Goal: Complete application form

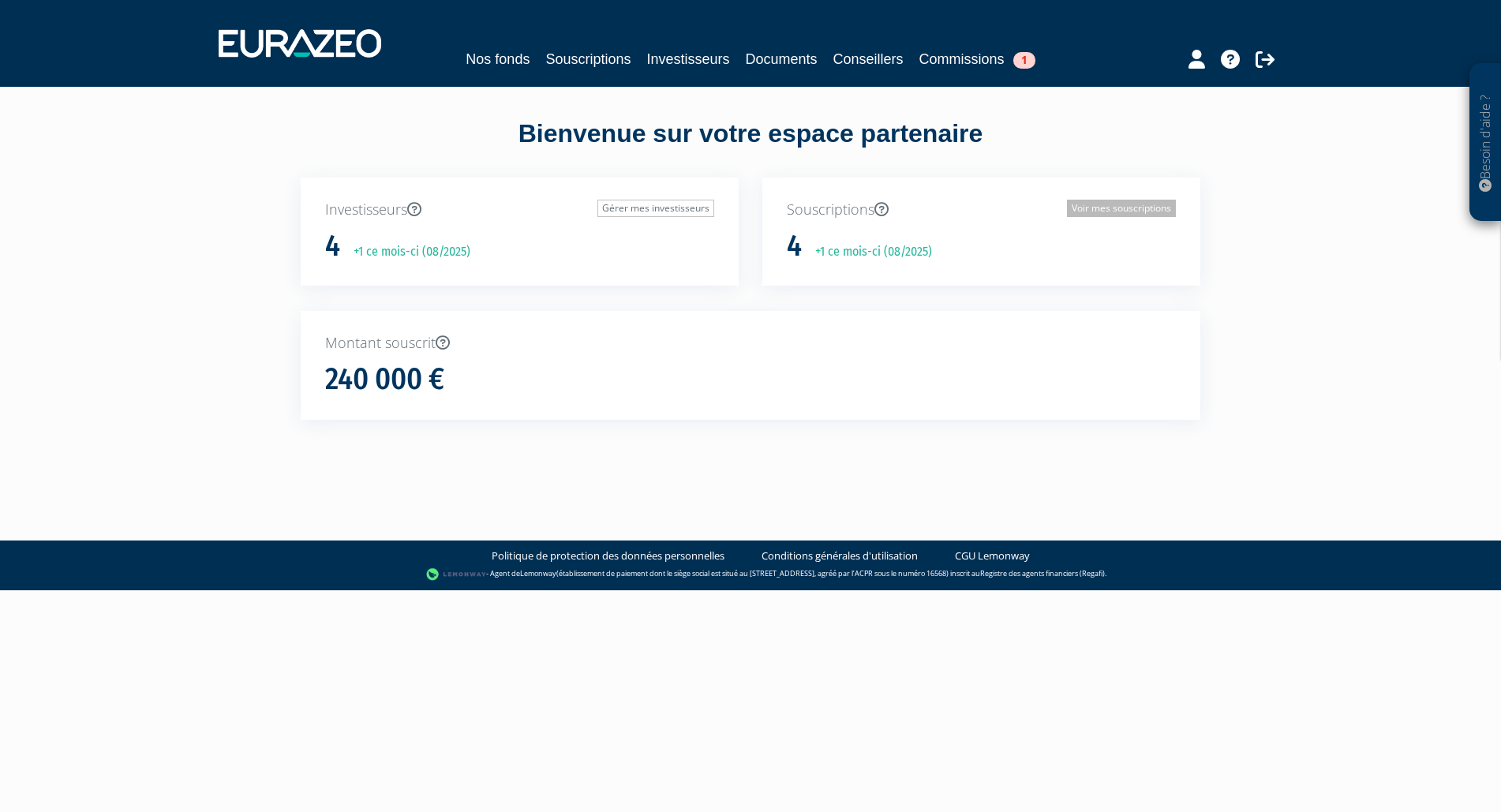
click at [1091, 201] on link "Voir mes souscriptions" at bounding box center [1121, 207] width 109 height 17
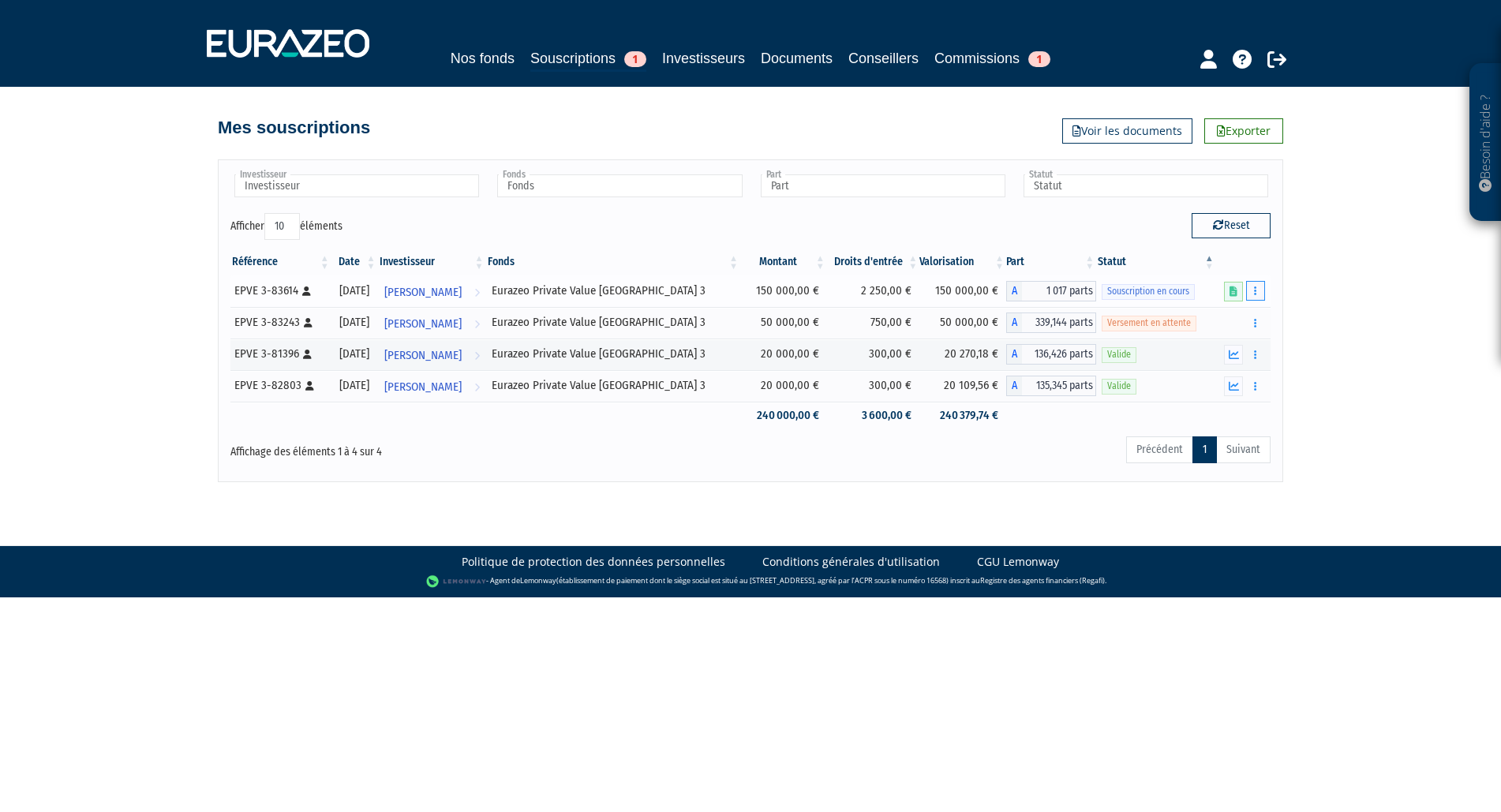
click at [1252, 289] on button "button" at bounding box center [1255, 290] width 19 height 20
click at [1217, 347] on link "Compléter" at bounding box center [1209, 348] width 103 height 26
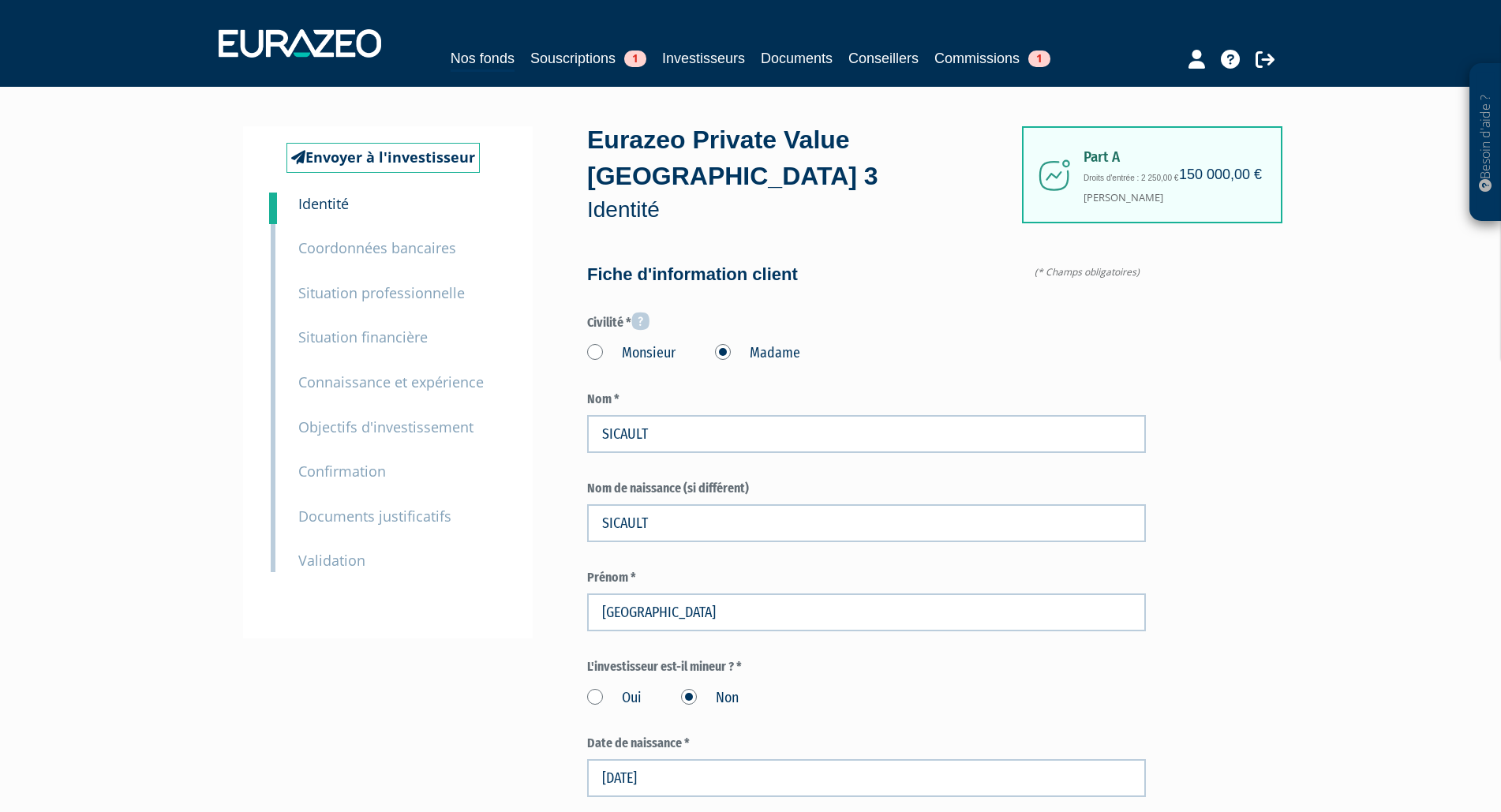
click at [388, 513] on small "Documents justificatifs" at bounding box center [374, 515] width 153 height 19
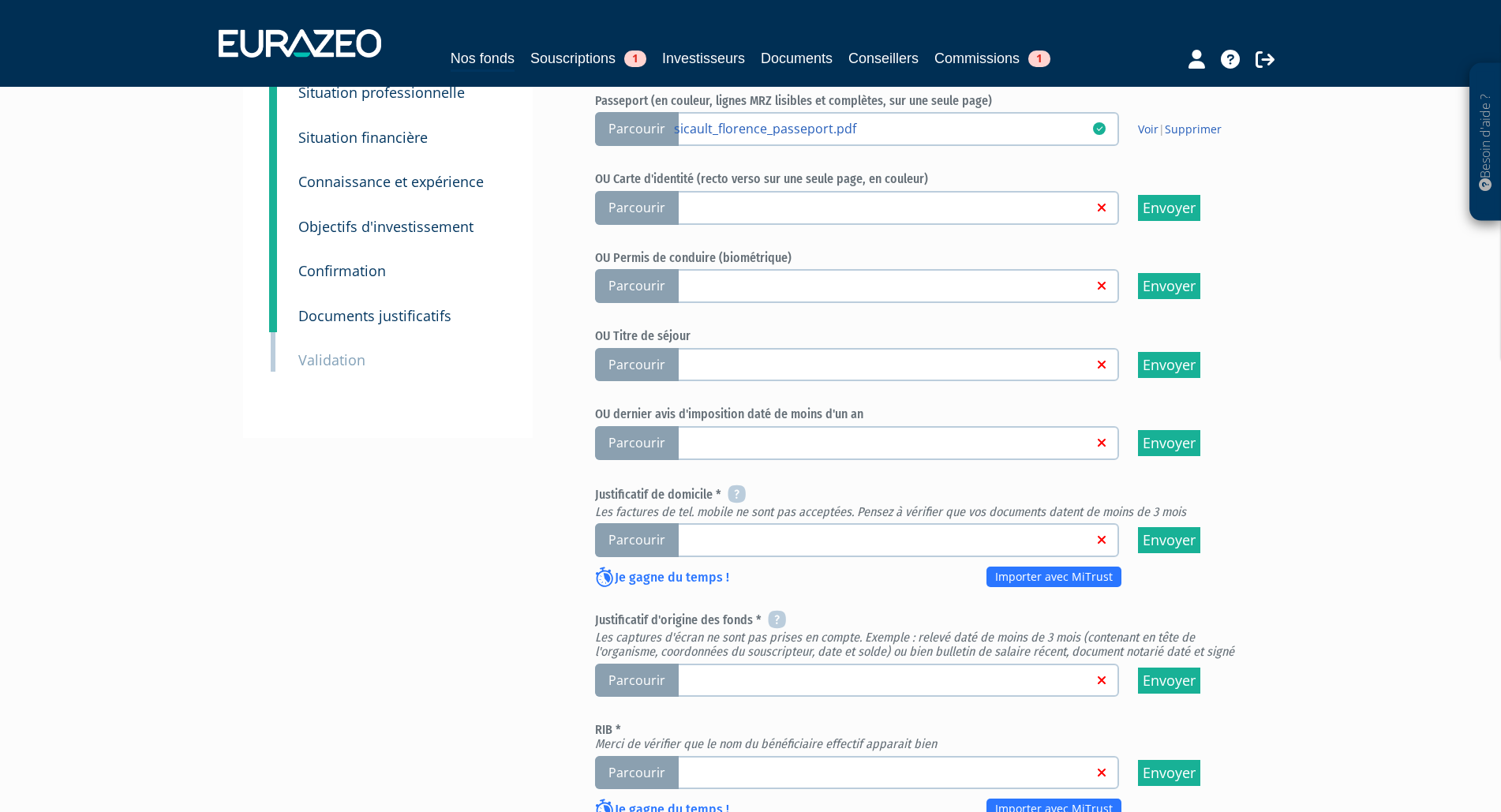
scroll to position [241, 0]
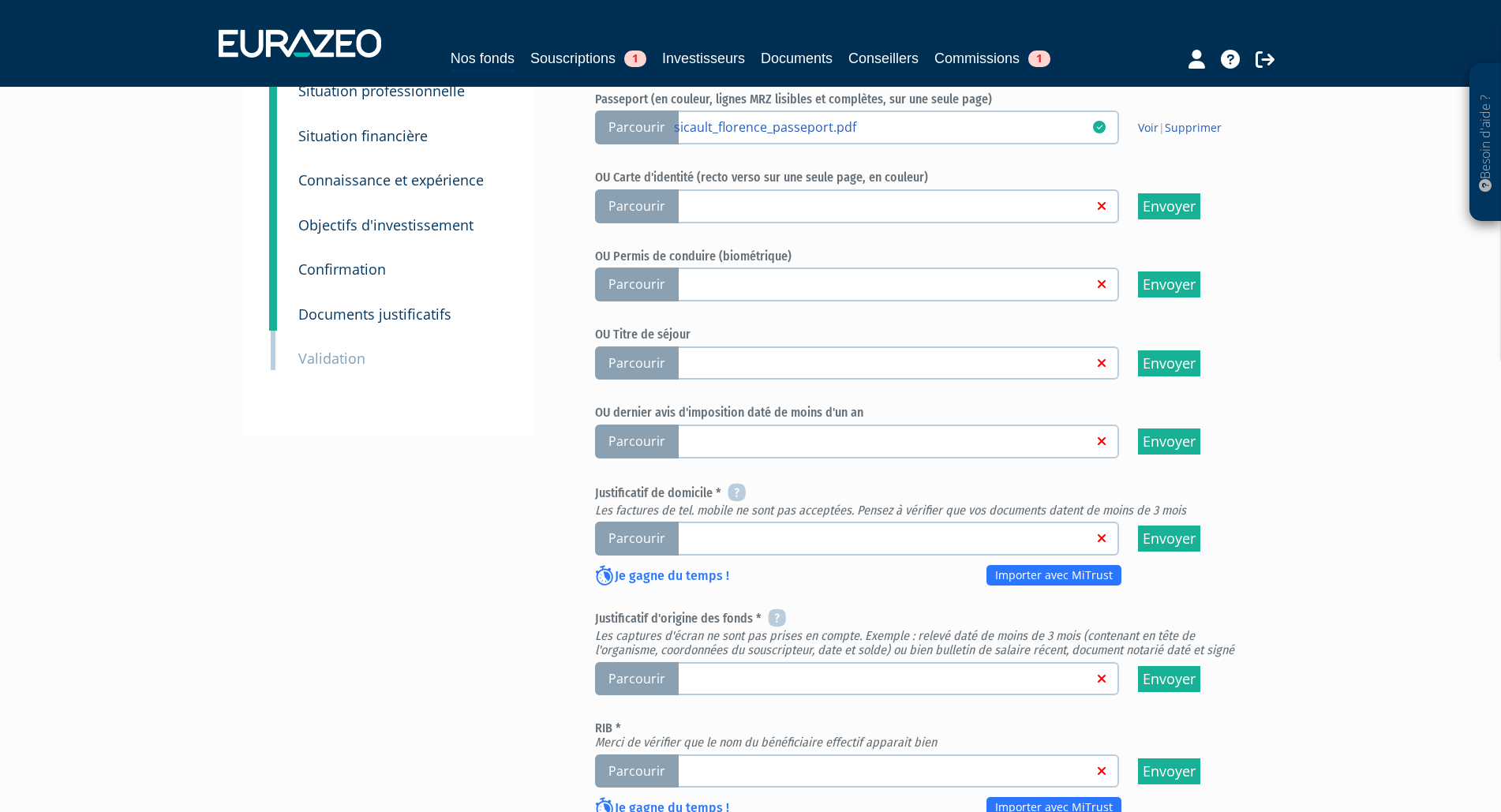
click at [645, 535] on span "Parcourir" at bounding box center [637, 539] width 84 height 34
click at [0, 0] on input "Parcourir" at bounding box center [0, 0] width 0 height 0
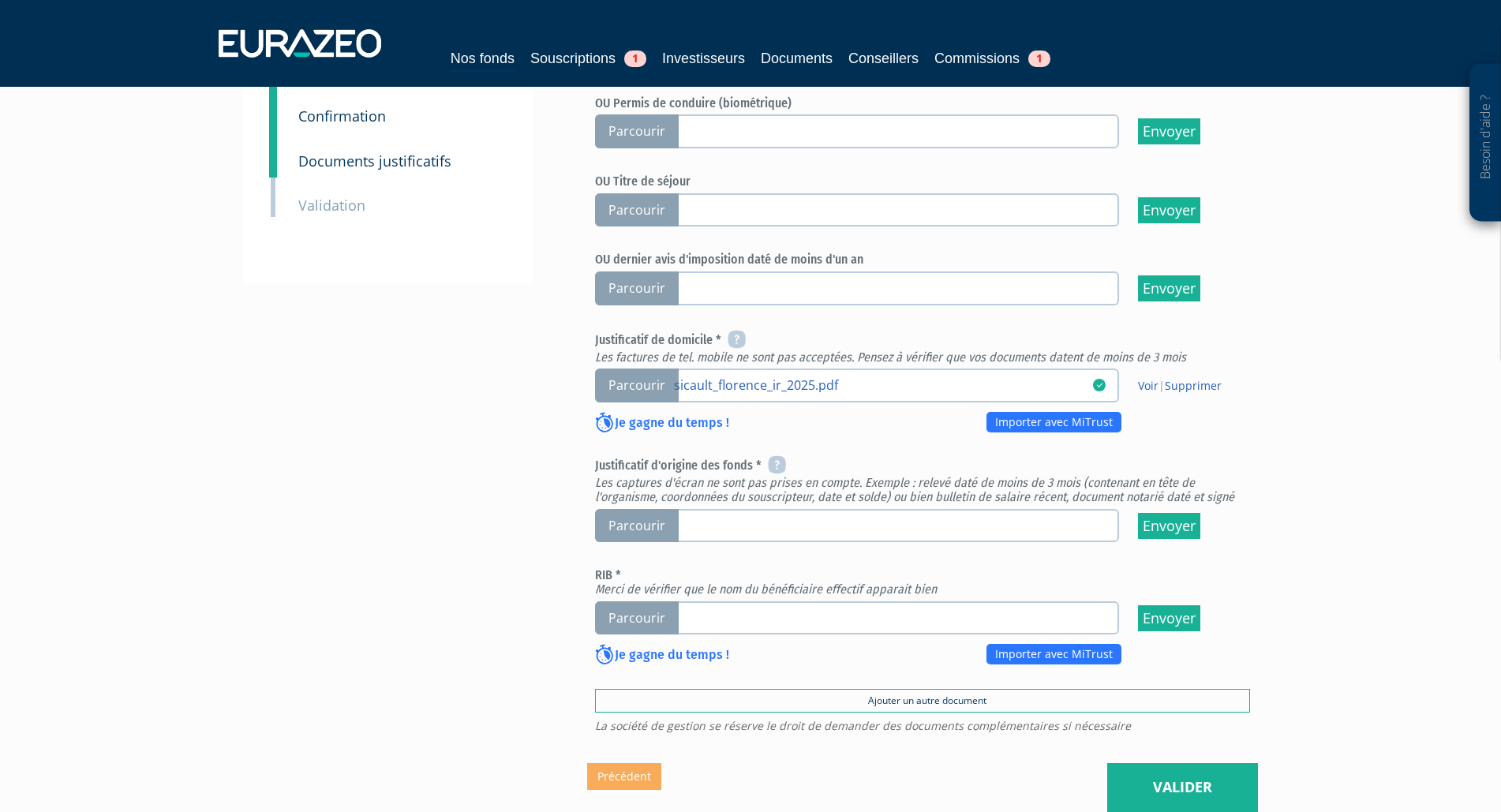
scroll to position [402, 0]
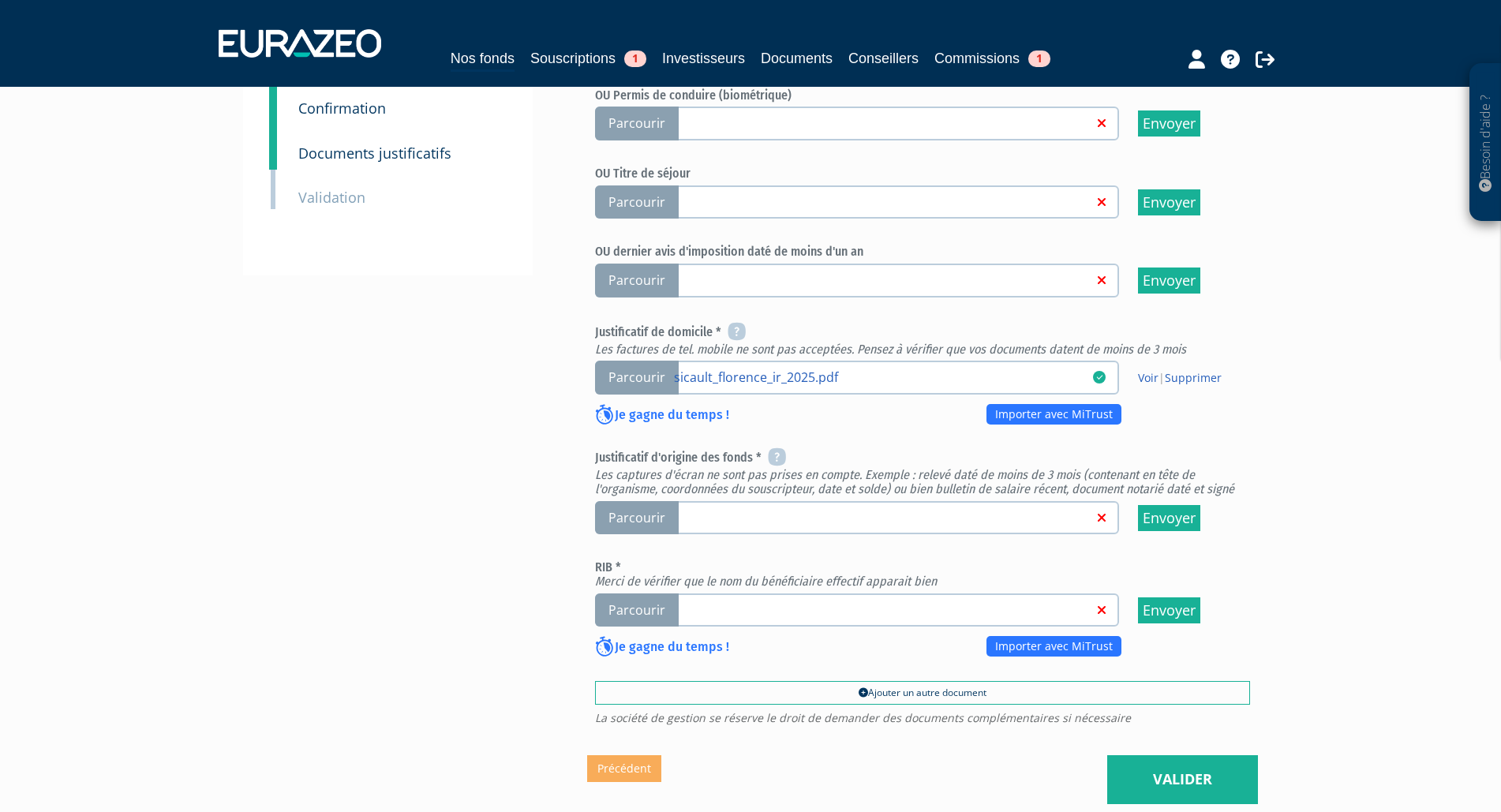
click at [632, 517] on span "Parcourir" at bounding box center [637, 518] width 84 height 34
click at [0, 0] on input "Parcourir" at bounding box center [0, 0] width 0 height 0
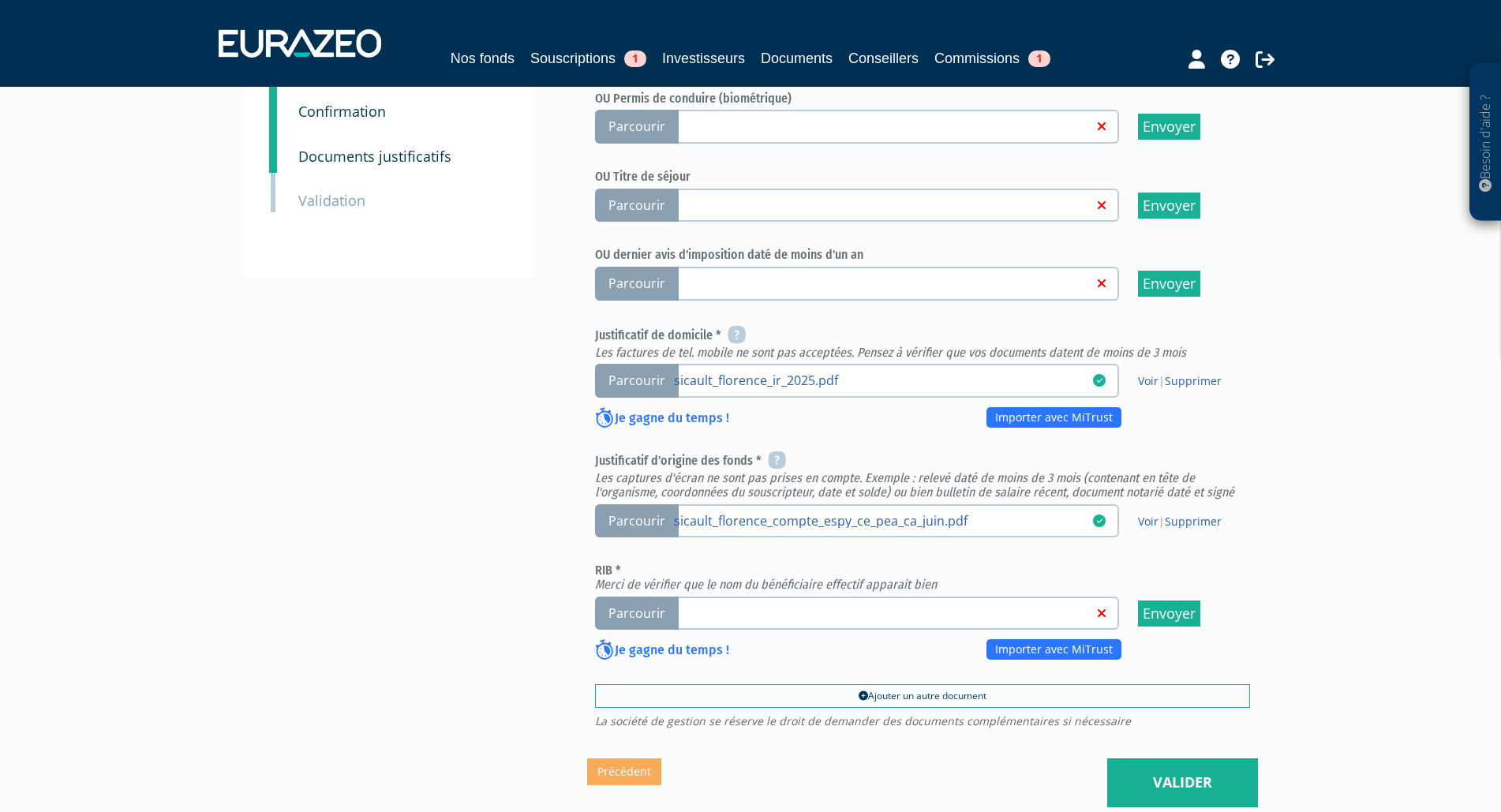
scroll to position [402, 0]
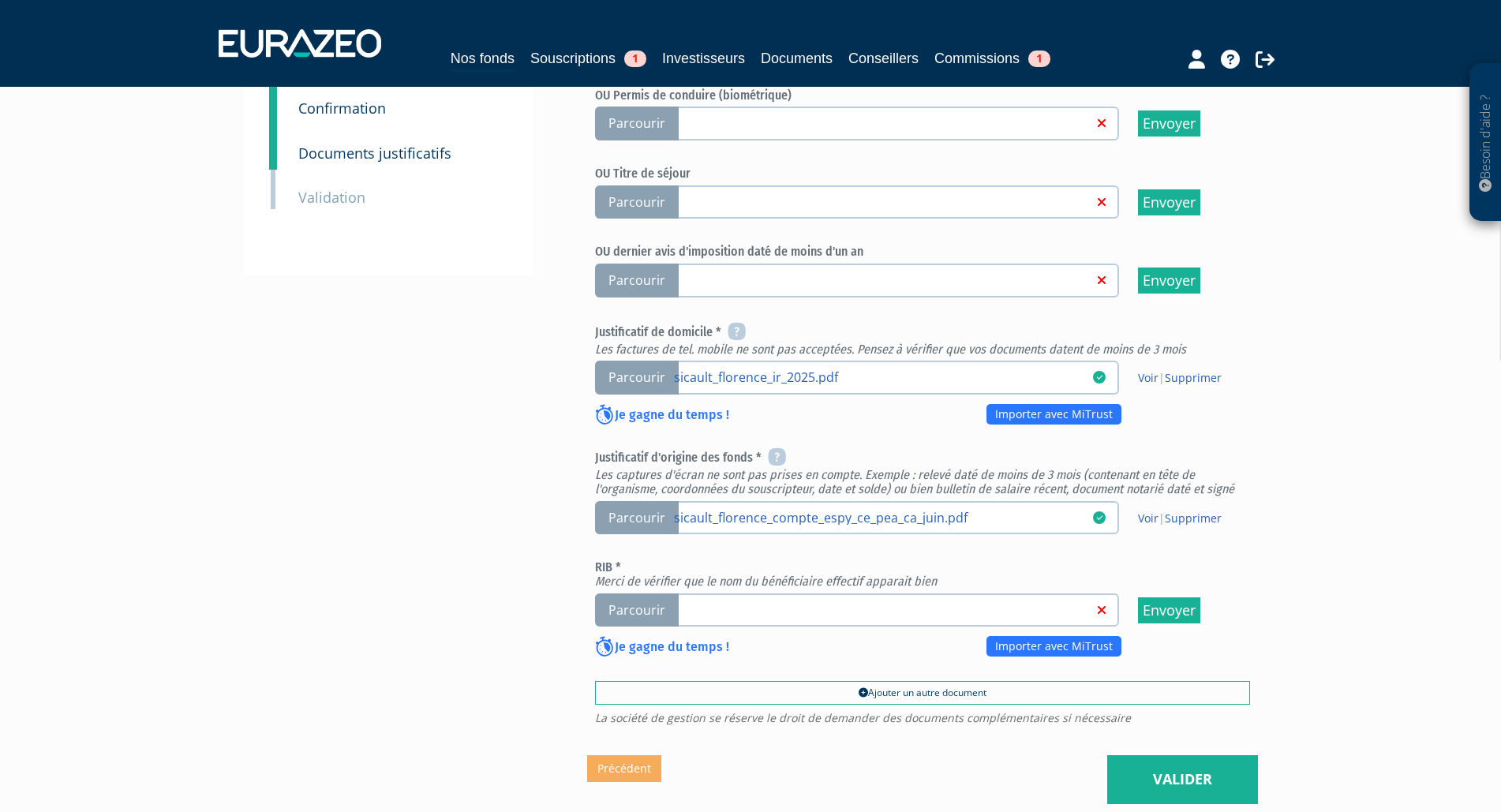
click at [637, 610] on span "Parcourir" at bounding box center [637, 610] width 84 height 34
click at [0, 0] on input "Parcourir" at bounding box center [0, 0] width 0 height 0
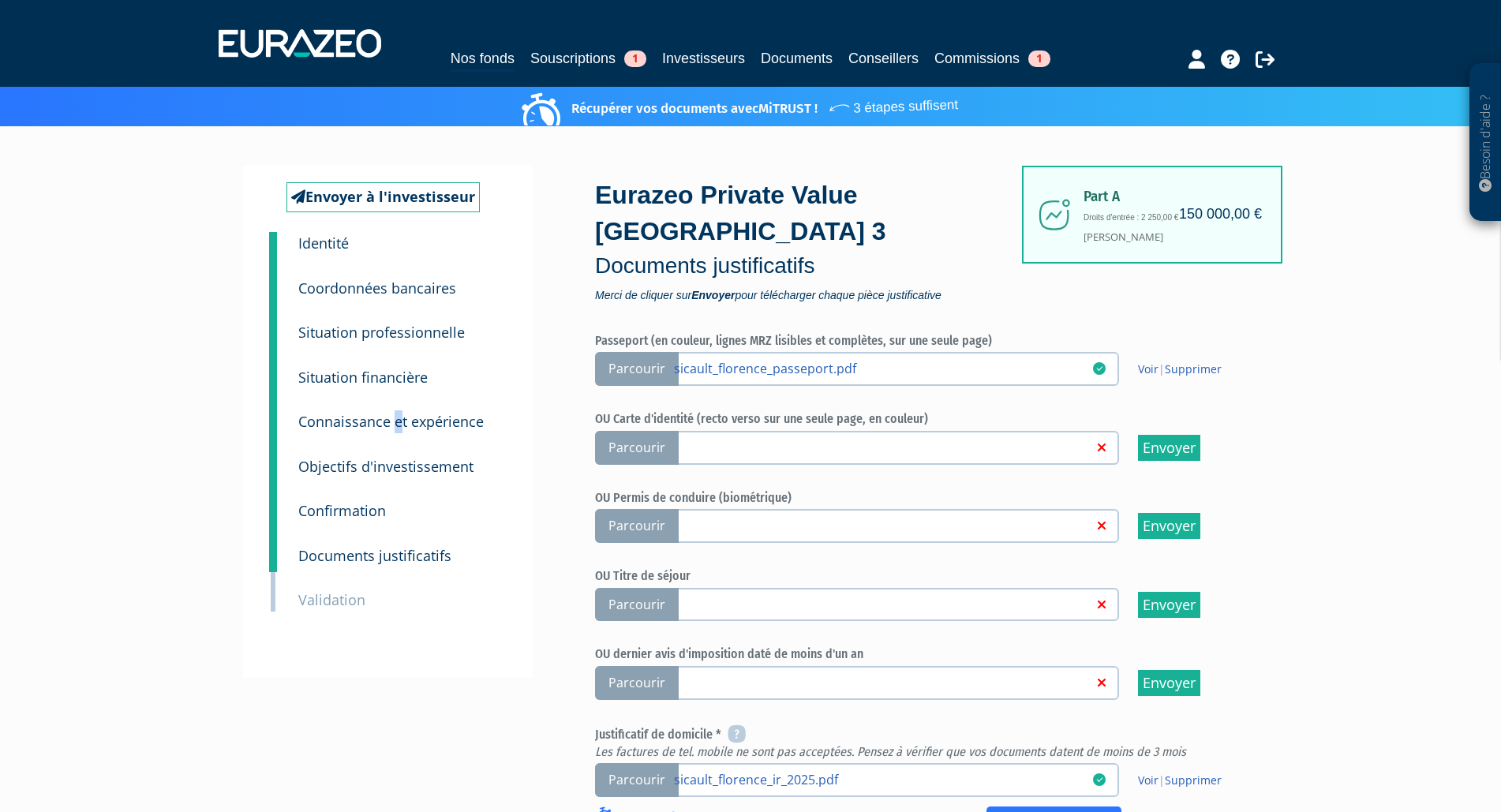
click at [398, 428] on small "Connaissance et expérience" at bounding box center [391, 421] width 186 height 19
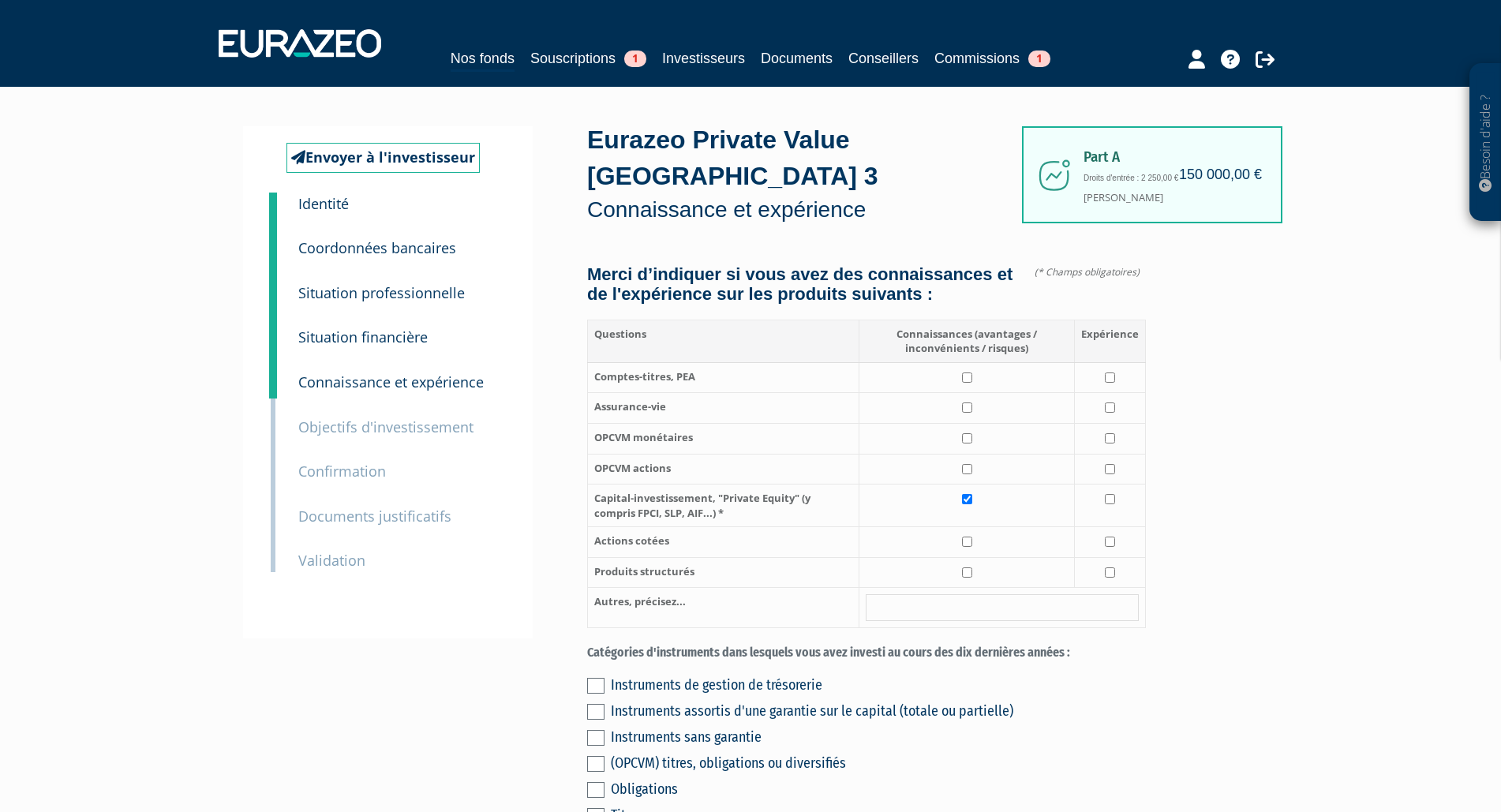
click at [365, 560] on div "9 Validation" at bounding box center [402, 549] width 231 height 45
click at [348, 564] on small "Validation" at bounding box center [331, 559] width 67 height 19
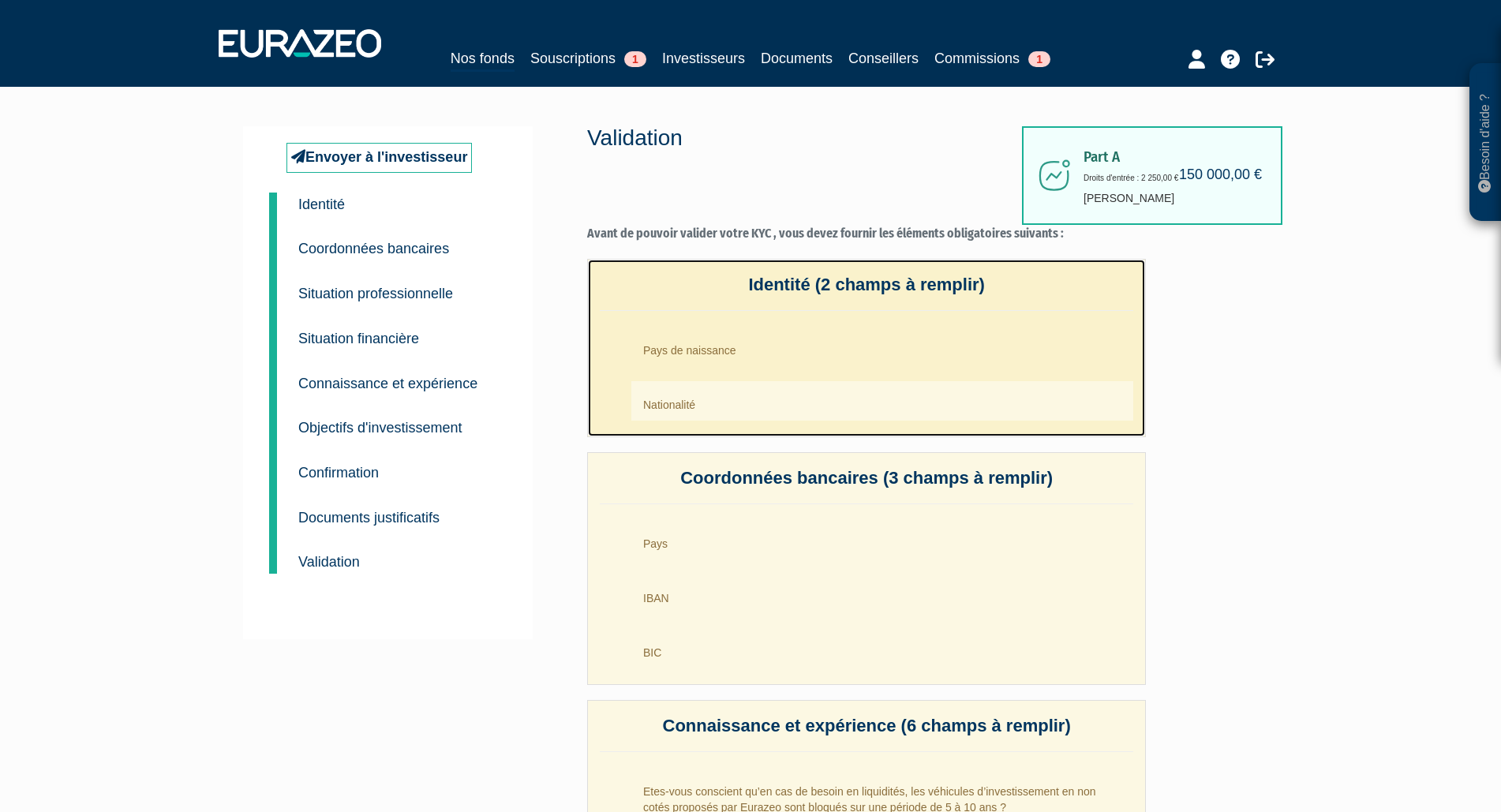
click at [684, 345] on li "Pays de naissance" at bounding box center [883, 347] width 502 height 39
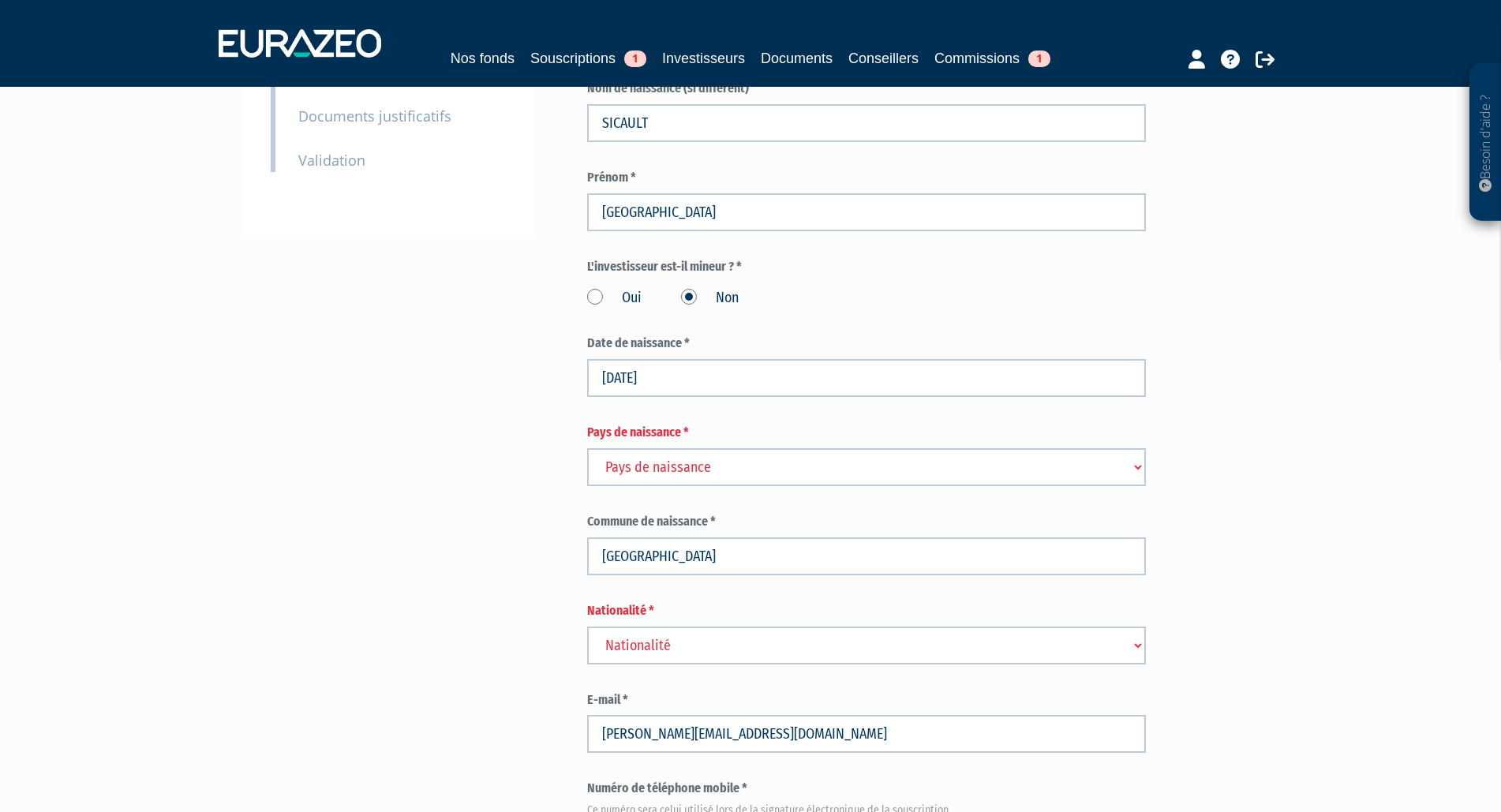
scroll to position [402, 0]
click at [587, 446] on select "Pays de naissance Afghanistan Afrique du Sud Albanie Algérie Allemagne Andorre" at bounding box center [866, 465] width 558 height 38
select select "75"
click option "France" at bounding box center [0, 0] width 0 height 0
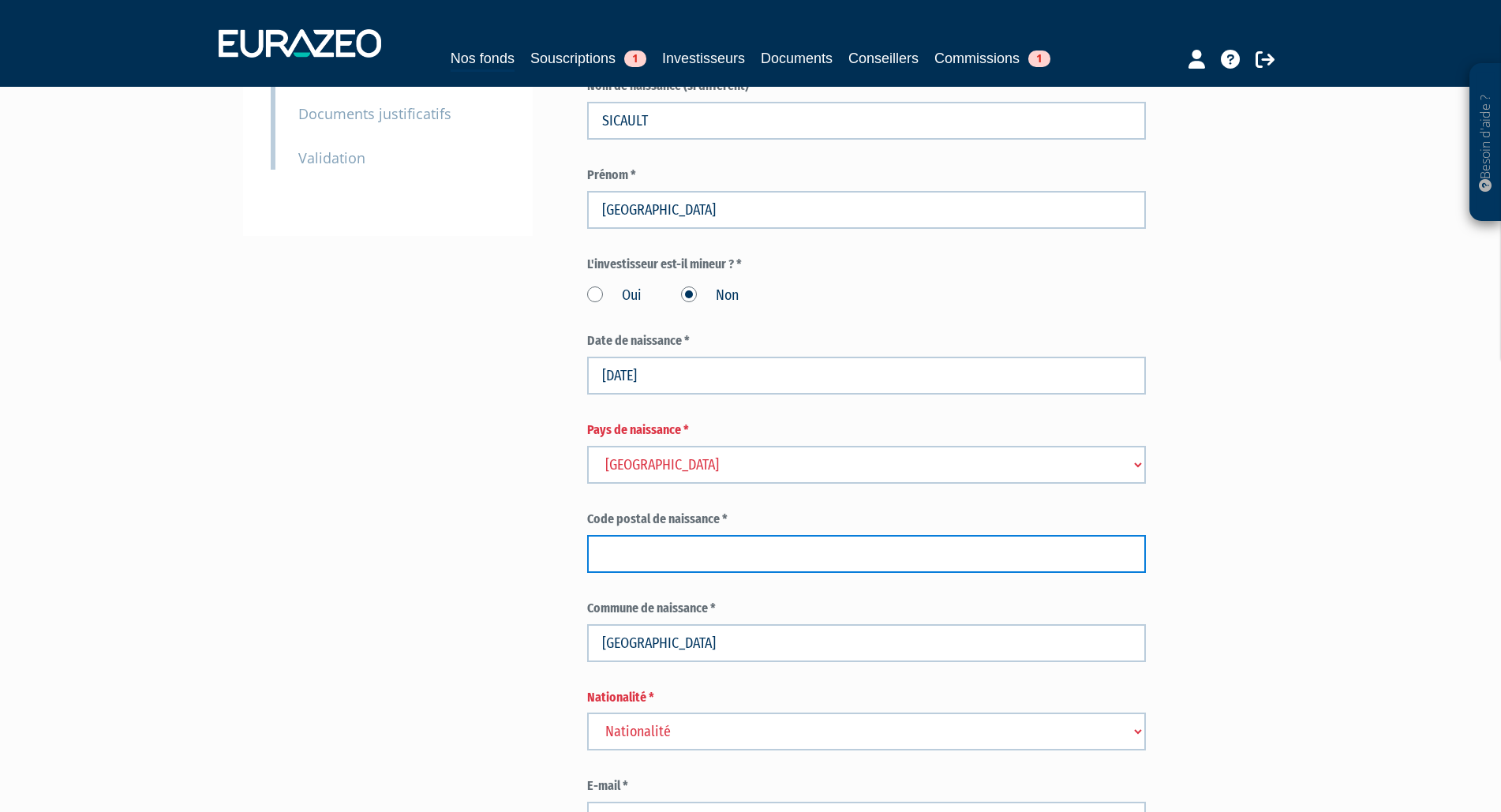
click at [683, 545] on input "text" at bounding box center [866, 554] width 558 height 38
type input "03200"
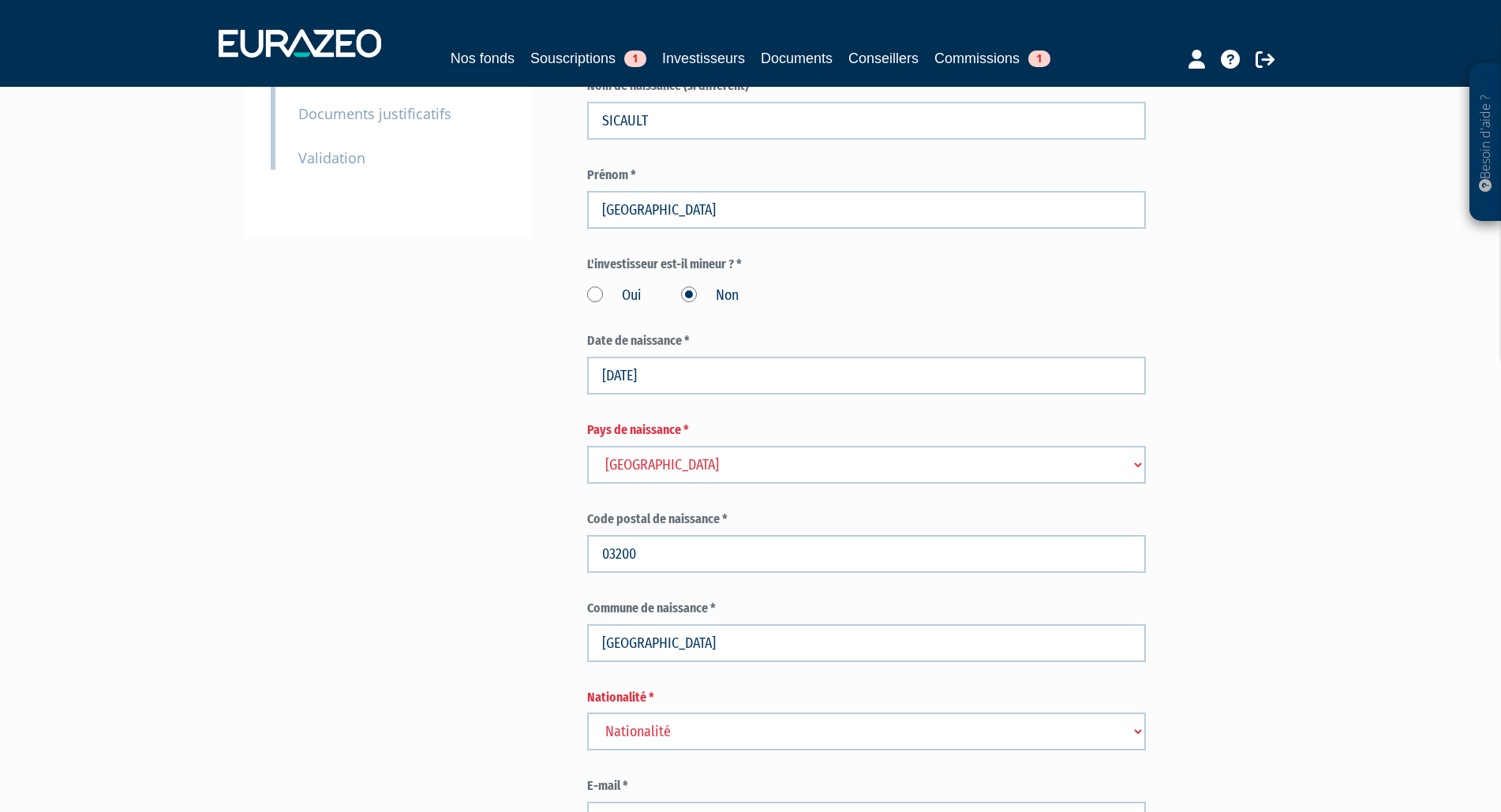
click at [587, 713] on select "Nationalité Afghanistan Afrique du Sud Albanie Algérie Allemagne Andorre" at bounding box center [866, 732] width 558 height 38
select select "75"
click option "[GEOGRAPHIC_DATA]" at bounding box center [0, 0] width 0 height 0
click at [1322, 437] on div "Besoin d'aide ? × J'ai besoin d'aide Si vous avez une question à propos du fonc…" at bounding box center [750, 808] width 1501 height 2422
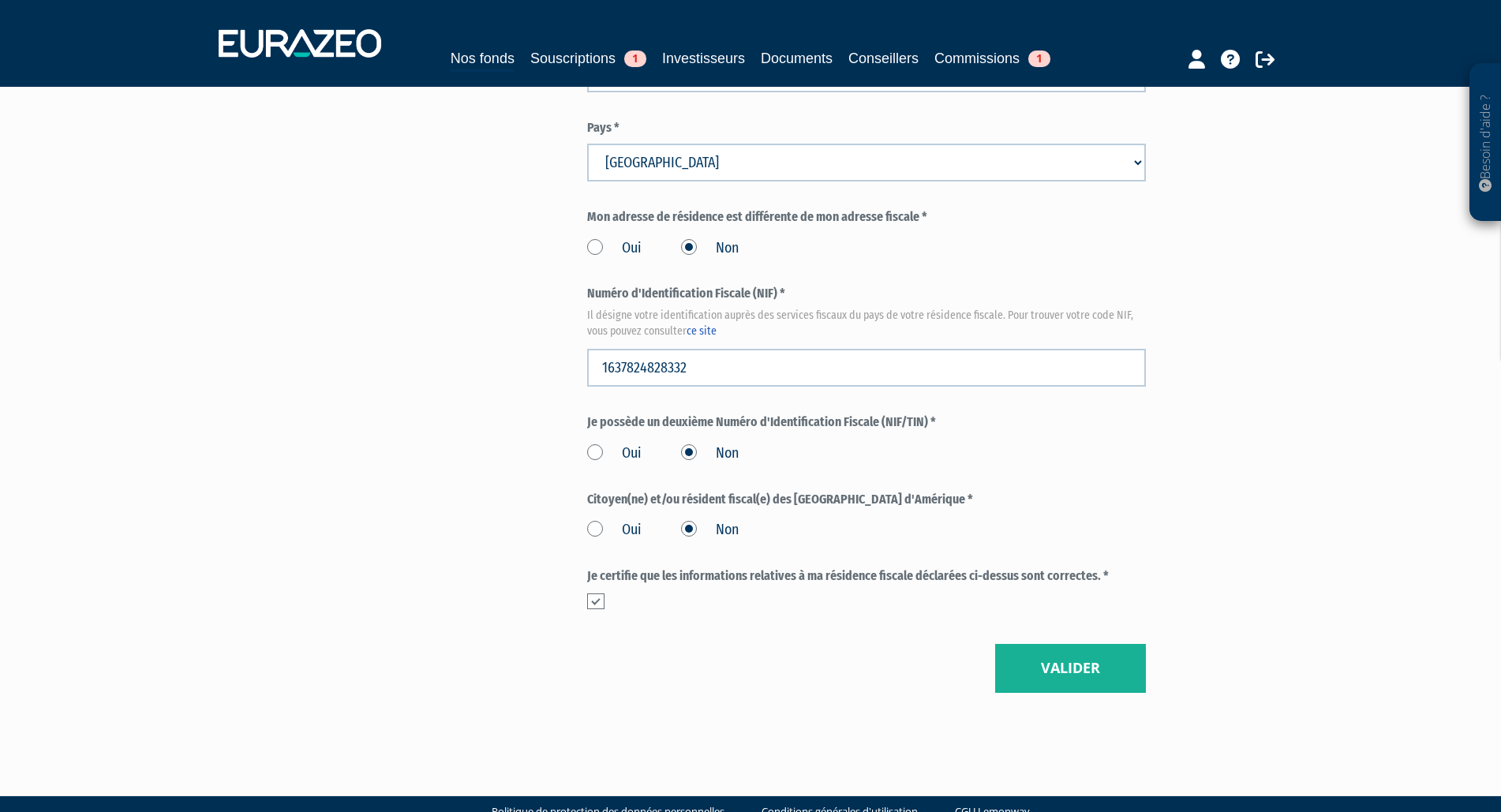
scroll to position [1723, 0]
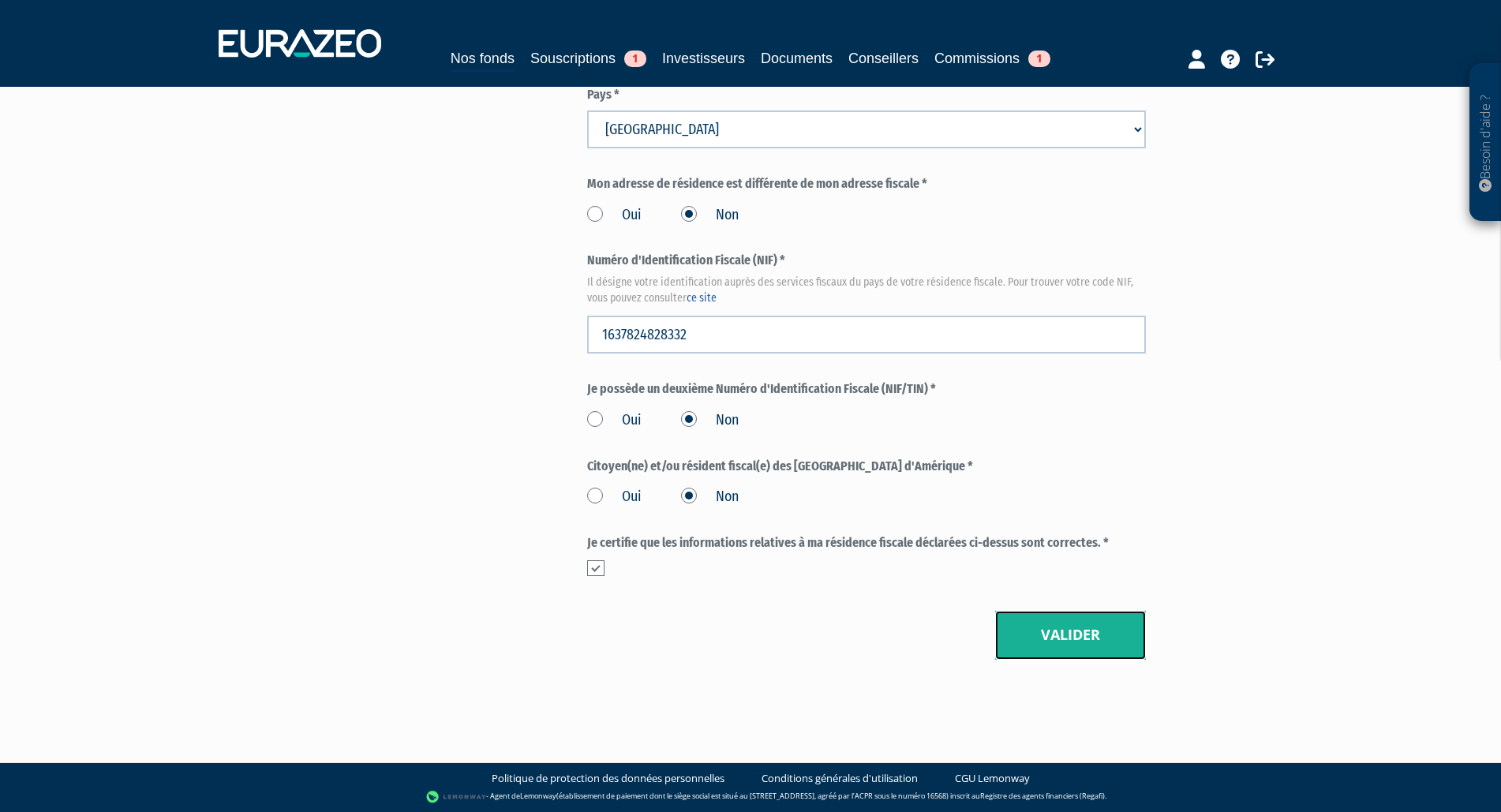
click at [1086, 634] on button "Valider" at bounding box center [1070, 635] width 151 height 49
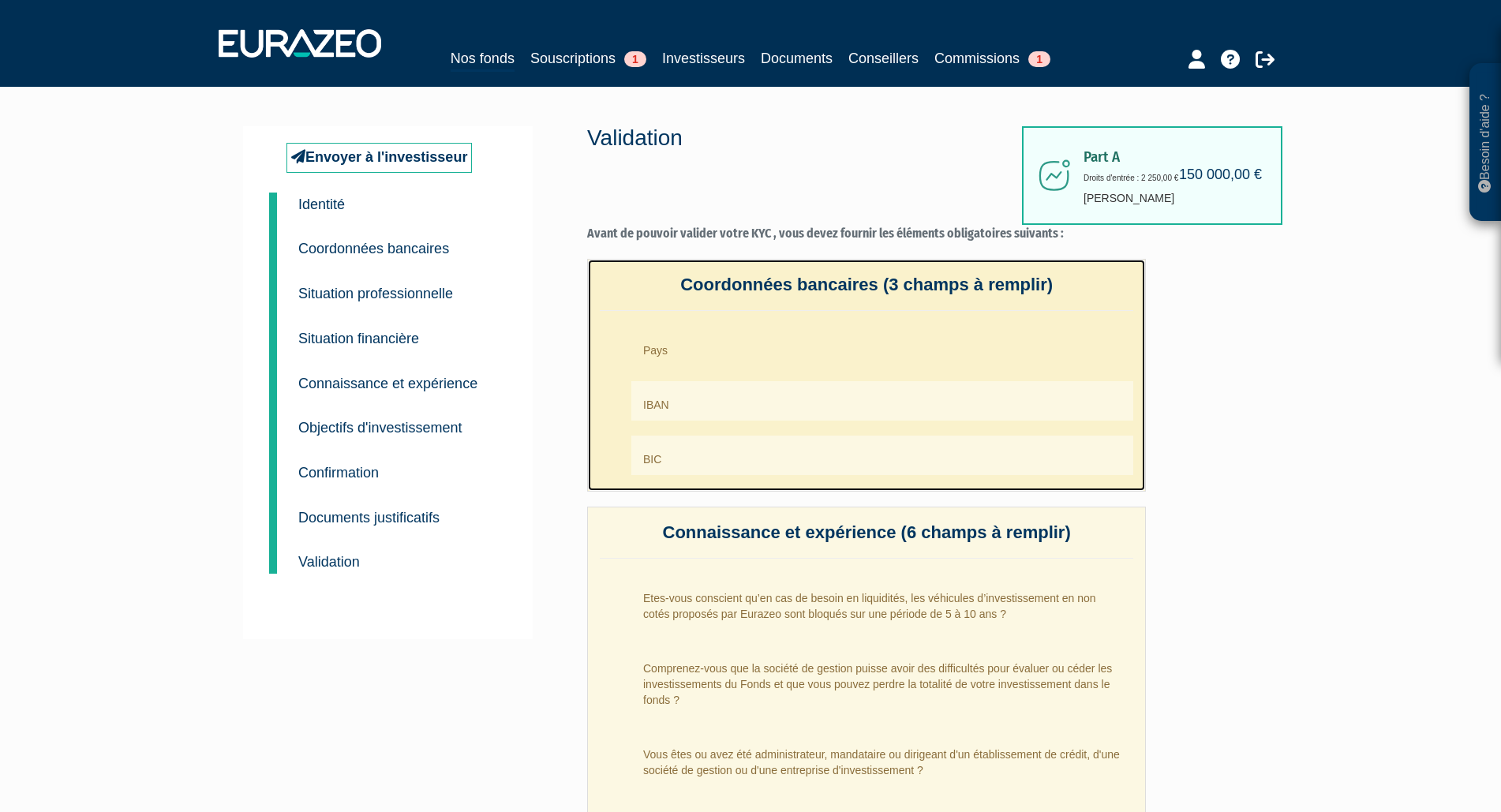
click at [680, 341] on li "Pays" at bounding box center [883, 347] width 502 height 39
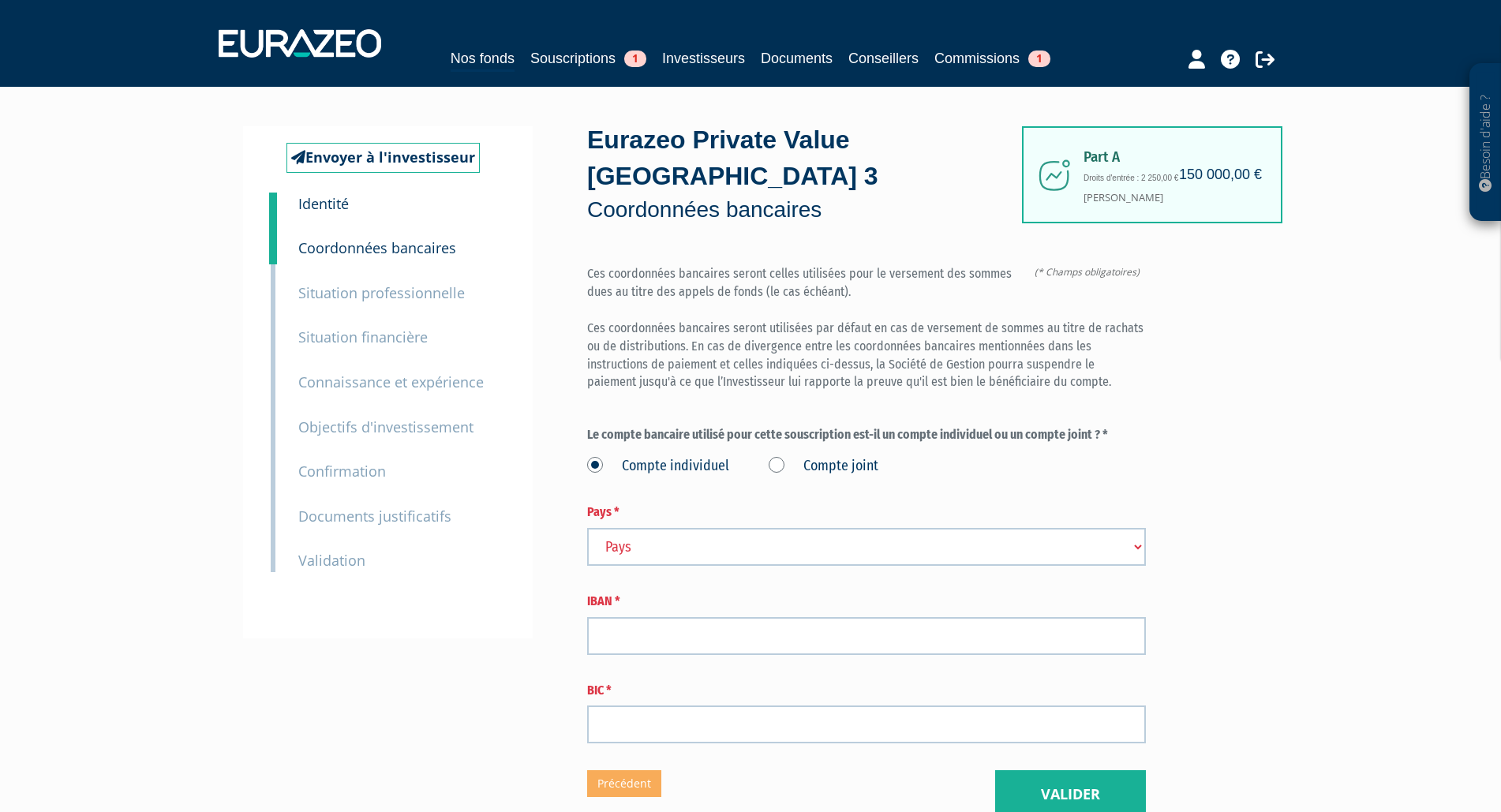
click at [587, 528] on select "Pays [GEOGRAPHIC_DATA] [GEOGRAPHIC_DATA] [GEOGRAPHIC_DATA] [GEOGRAPHIC_DATA] [G…" at bounding box center [866, 547] width 558 height 38
select select "75"
click option "[GEOGRAPHIC_DATA]" at bounding box center [0, 0] width 0 height 0
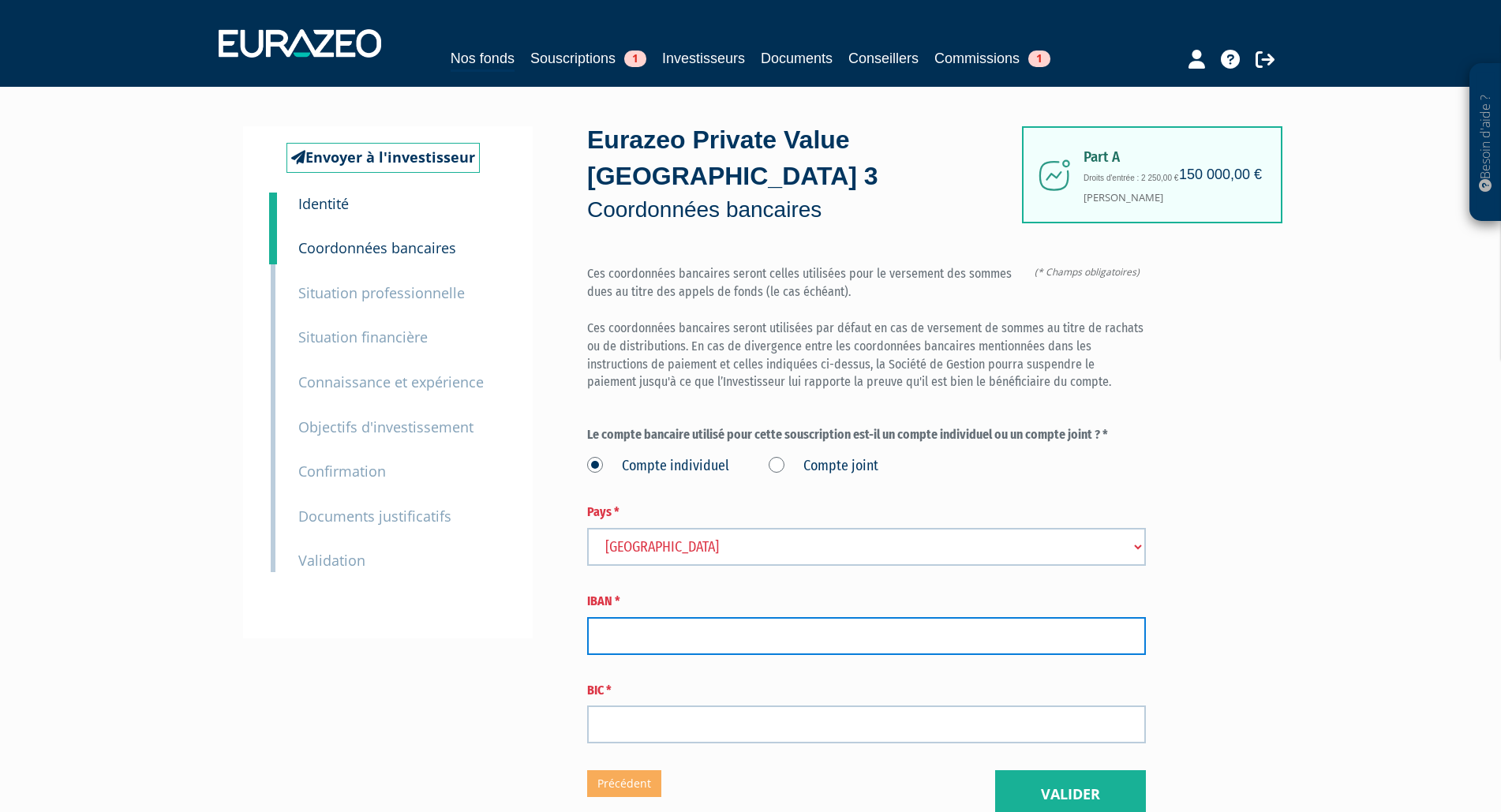
click at [639, 634] on input "text" at bounding box center [866, 636] width 558 height 38
paste input "[FINANCIAL_ID]"
type input "[FINANCIAL_ID]"
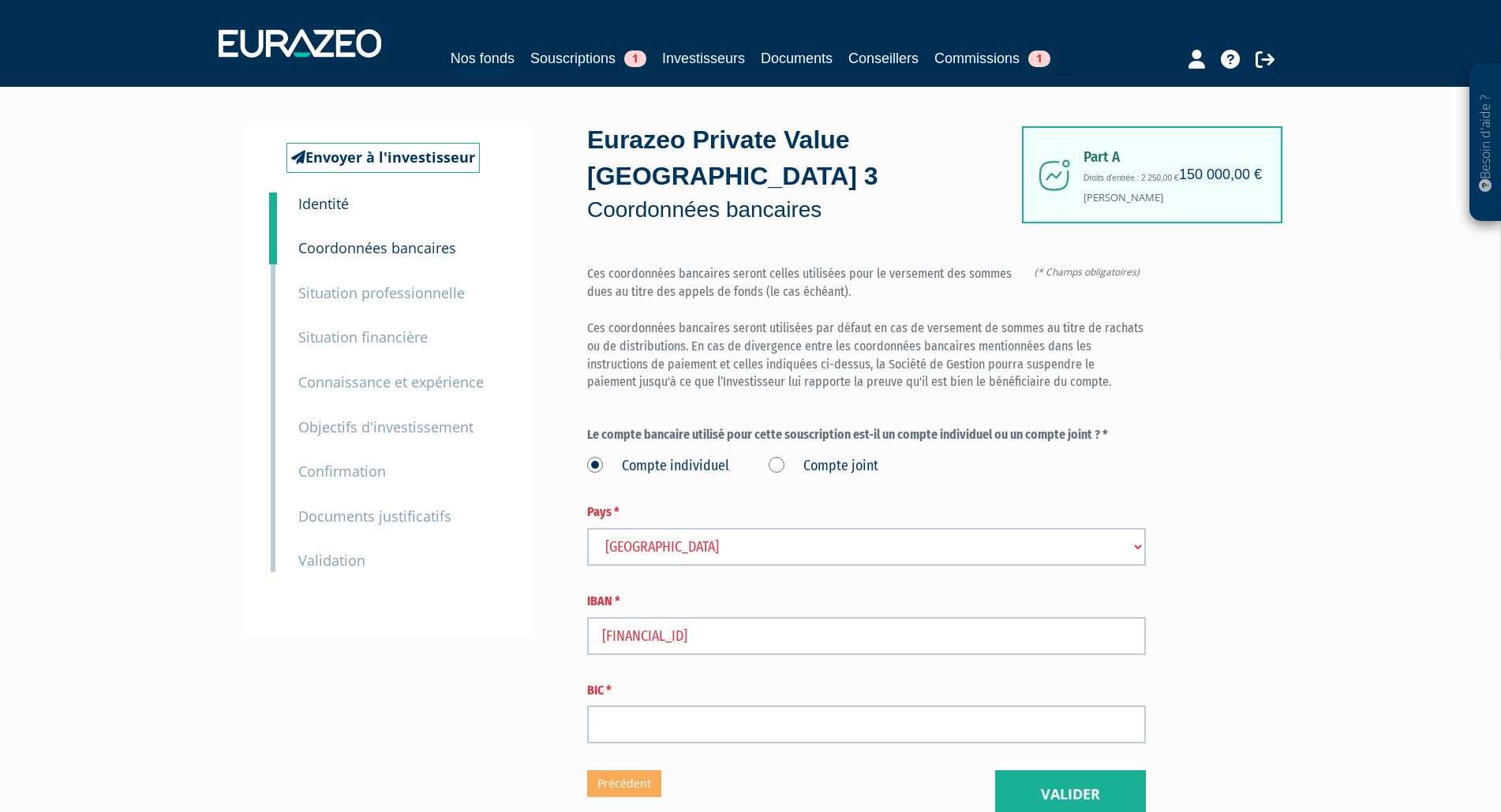
click at [675, 698] on label "BIC *" at bounding box center [866, 691] width 558 height 18
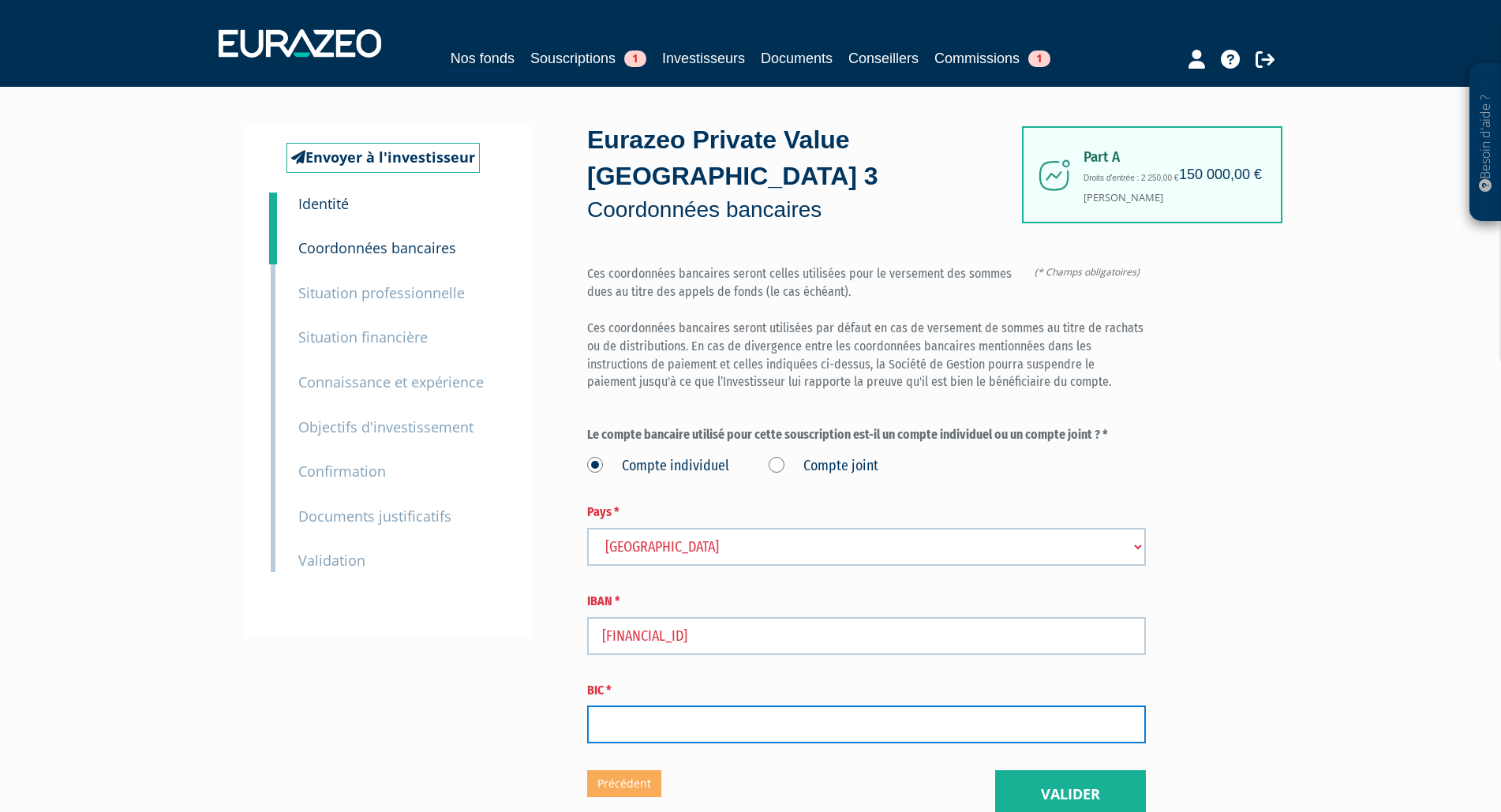
drag, startPoint x: 666, startPoint y: 715, endPoint x: 664, endPoint y: 727, distance: 12.2
click at [666, 719] on input "text" at bounding box center [866, 724] width 558 height 38
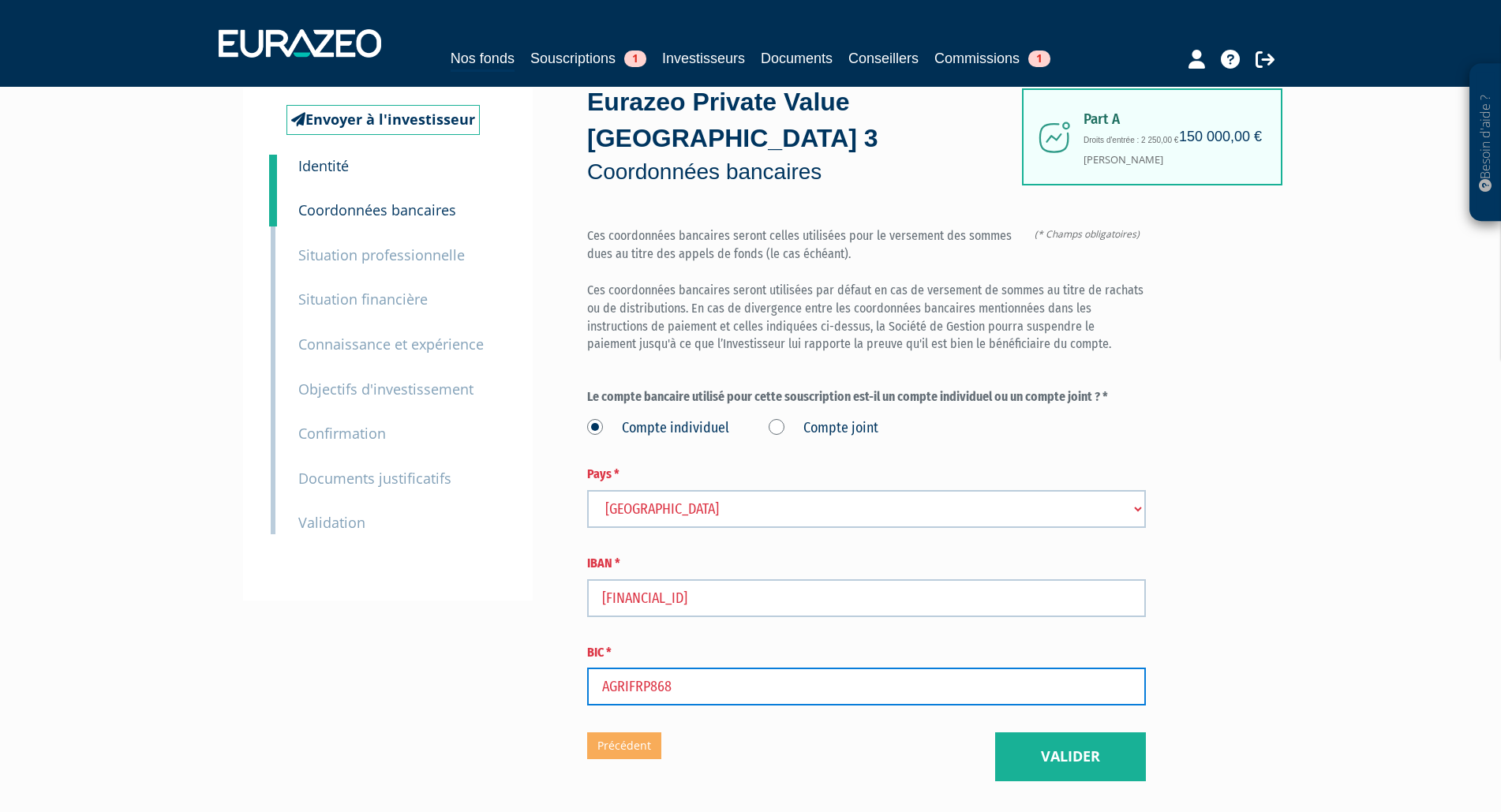
scroll to position [80, 0]
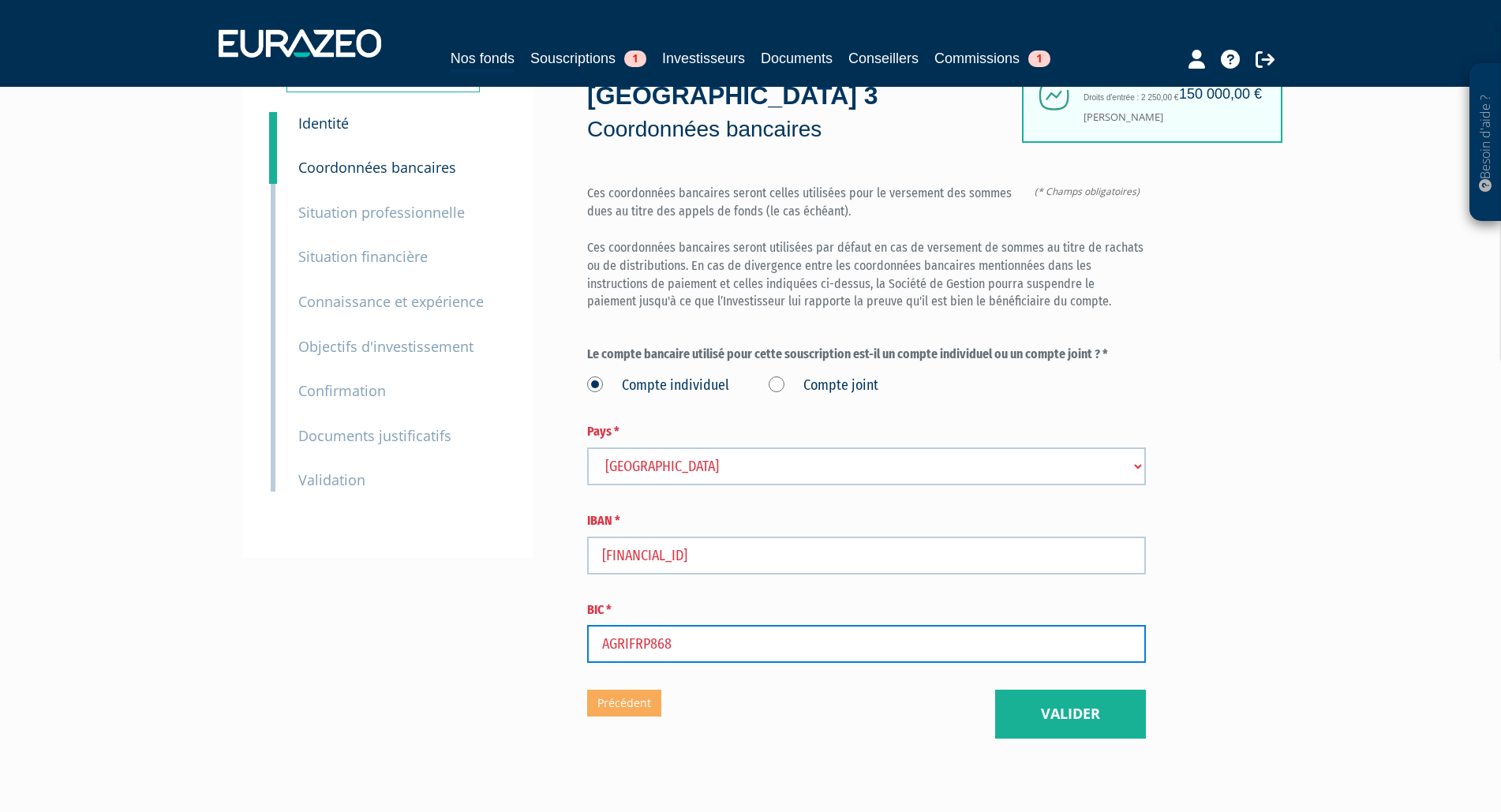
type input "AGRIFRP868"
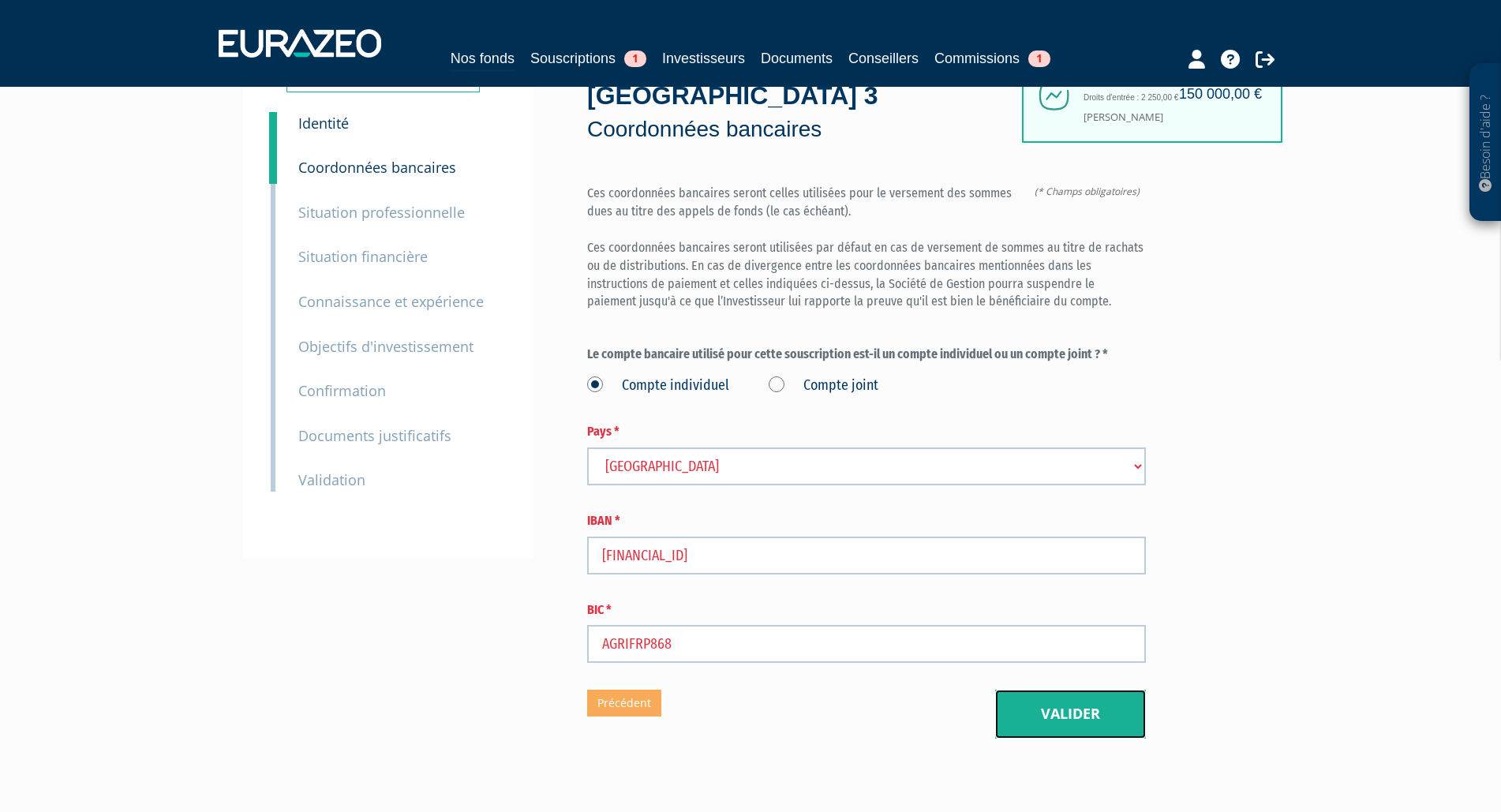
click at [1075, 718] on button "Valider" at bounding box center [1070, 714] width 151 height 49
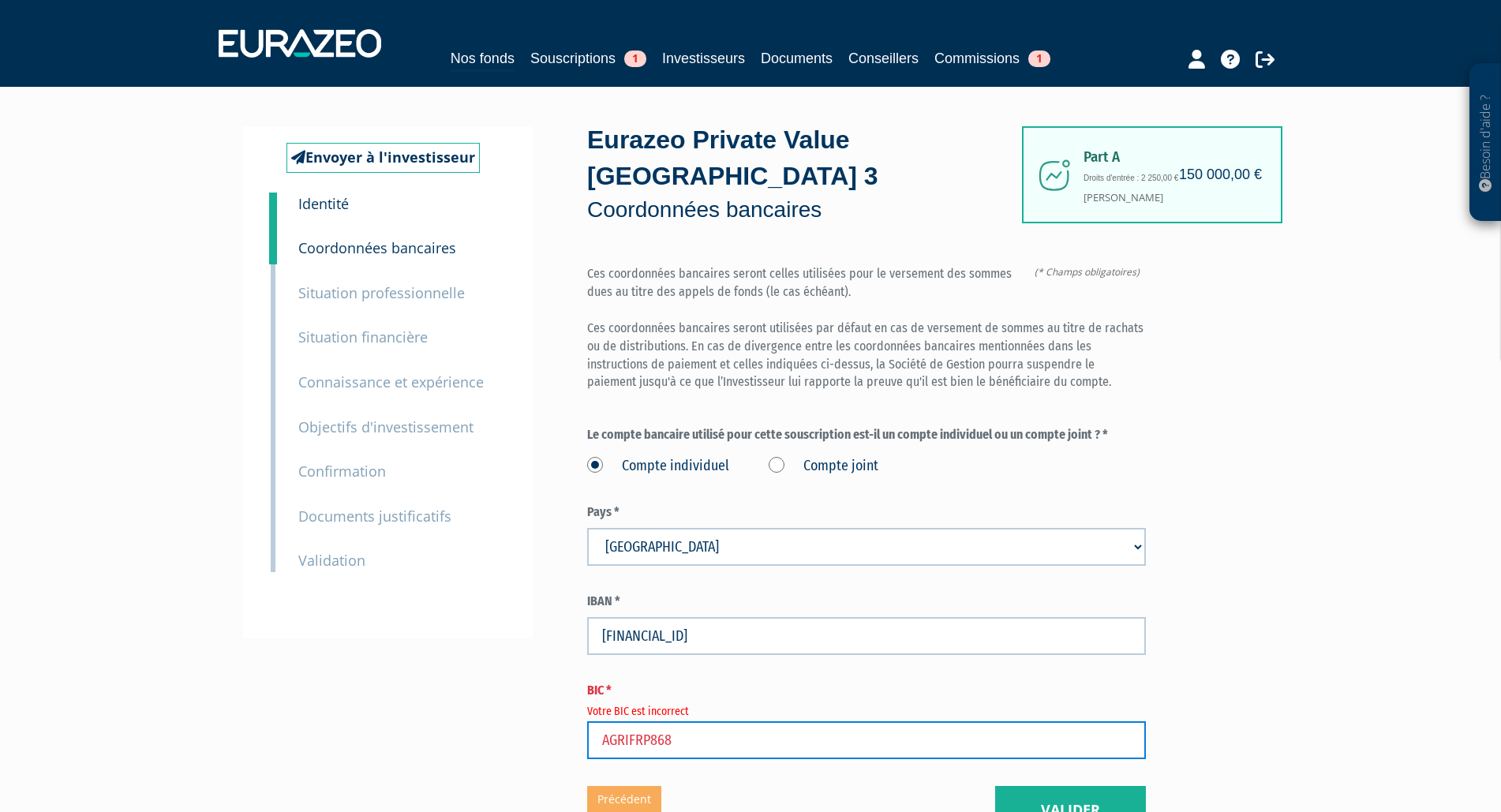
click at [715, 743] on input "AGRIFRP868" at bounding box center [866, 740] width 558 height 38
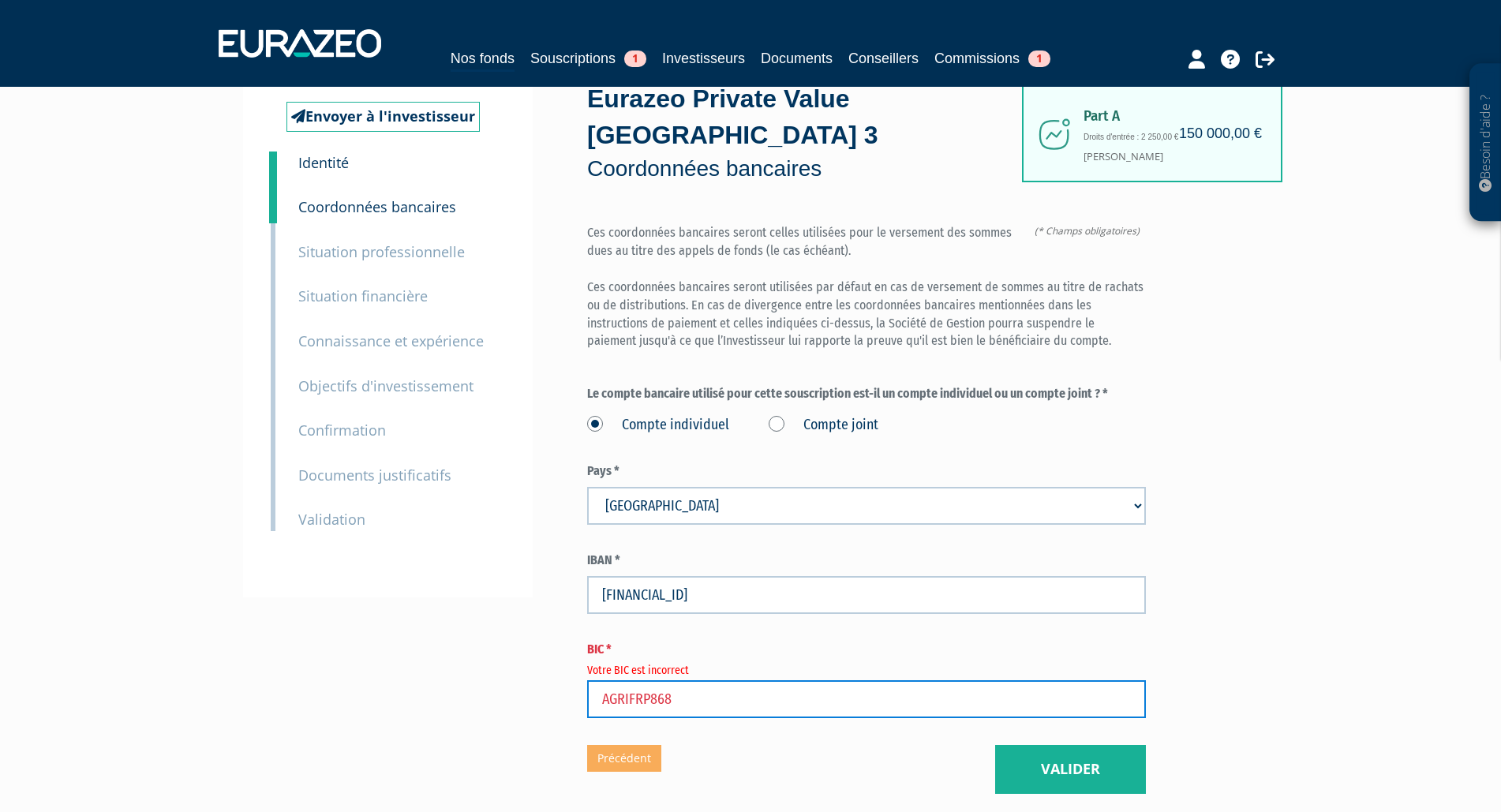
scroll to position [80, 0]
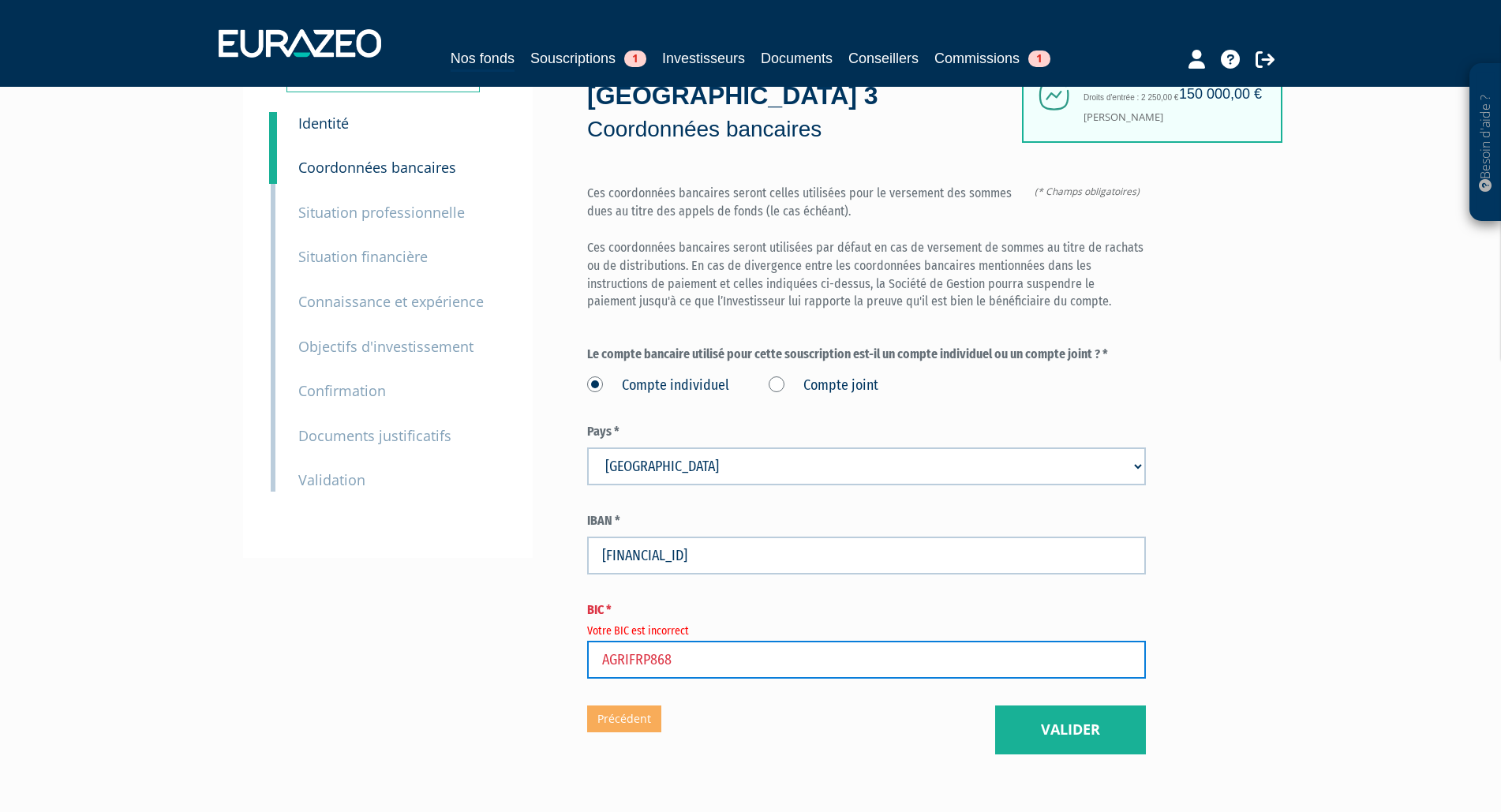
click at [648, 657] on input "AGRIFRP868" at bounding box center [866, 659] width 558 height 38
type input "[SWIFT_CODE]"
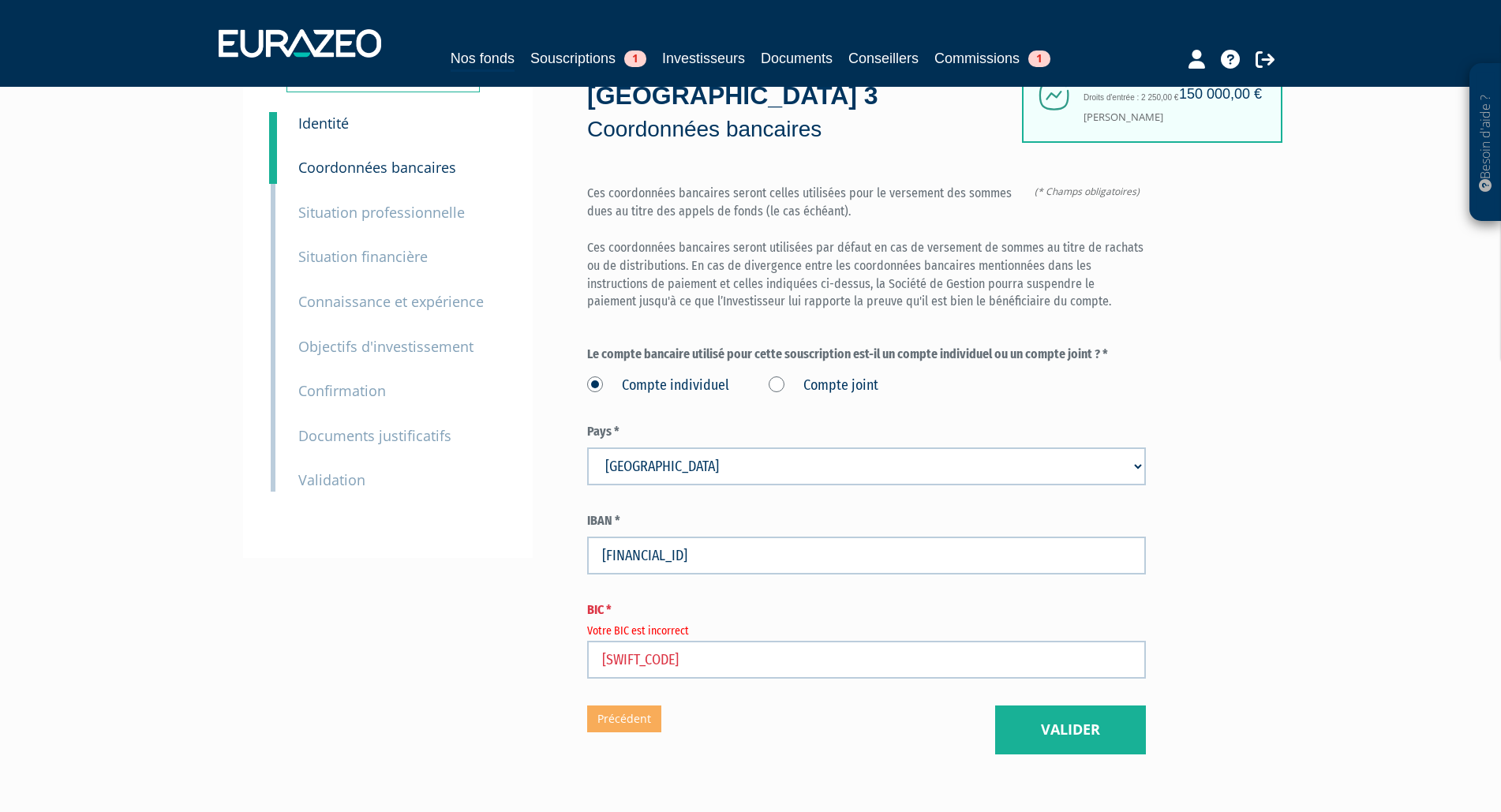
click at [1279, 565] on div "Besoin d'aide ? × J'ai besoin d'aide Si vous avez une question à propos du fonc…" at bounding box center [750, 356] width 1501 height 875
click at [1086, 739] on button "Valider" at bounding box center [1070, 730] width 151 height 49
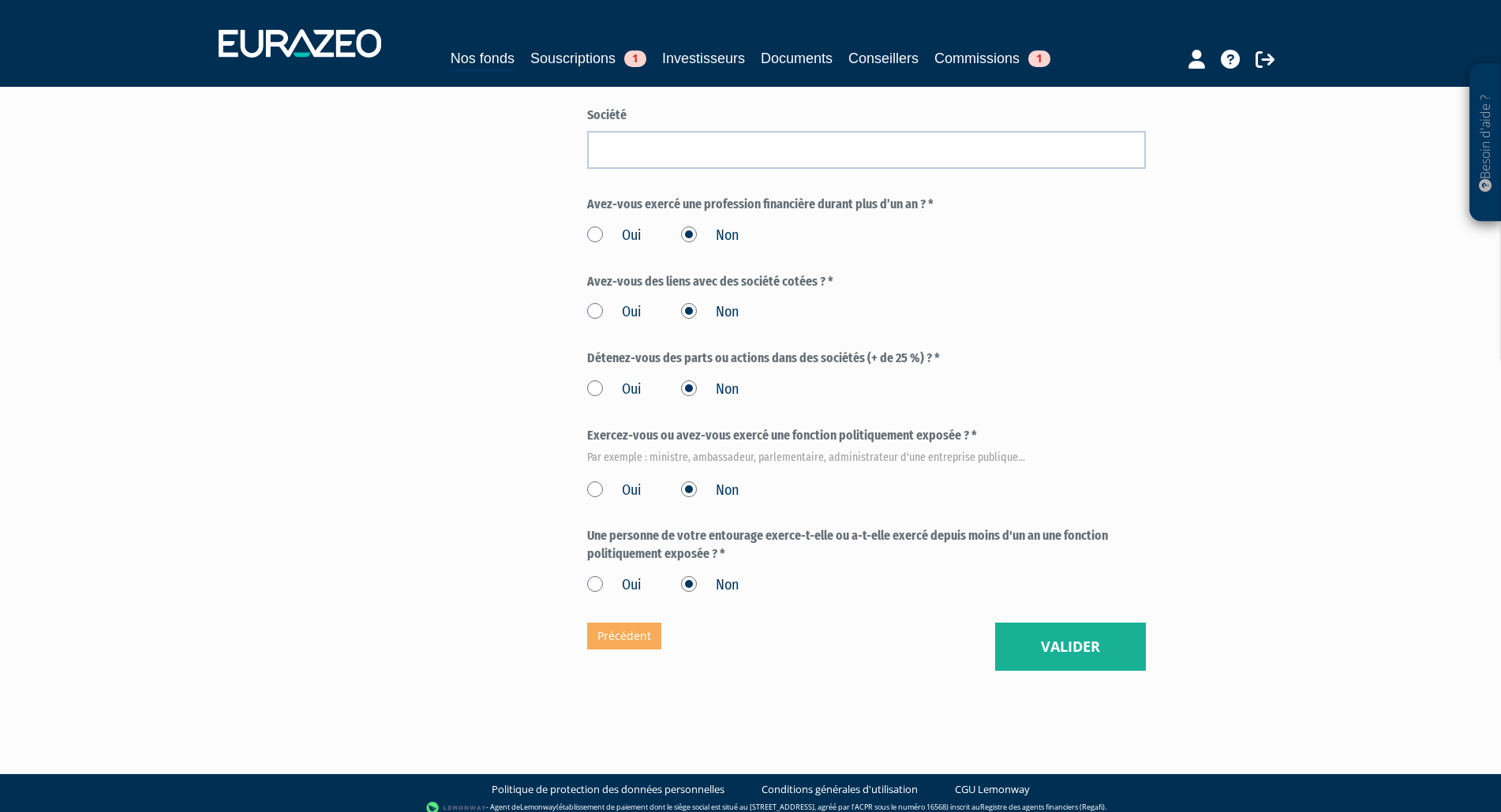
scroll to position [761, 0]
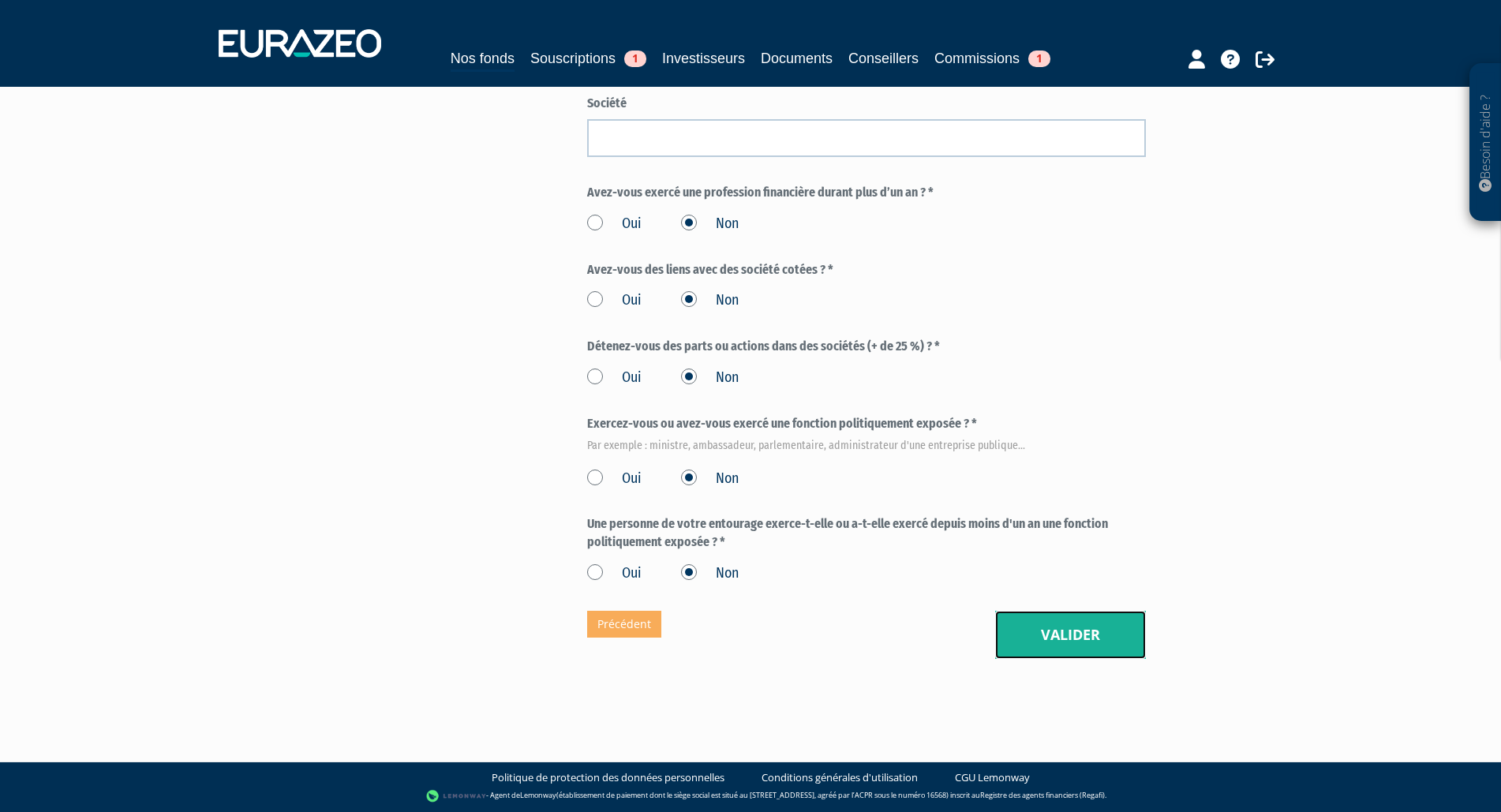
click at [1087, 636] on button "Valider" at bounding box center [1070, 635] width 151 height 49
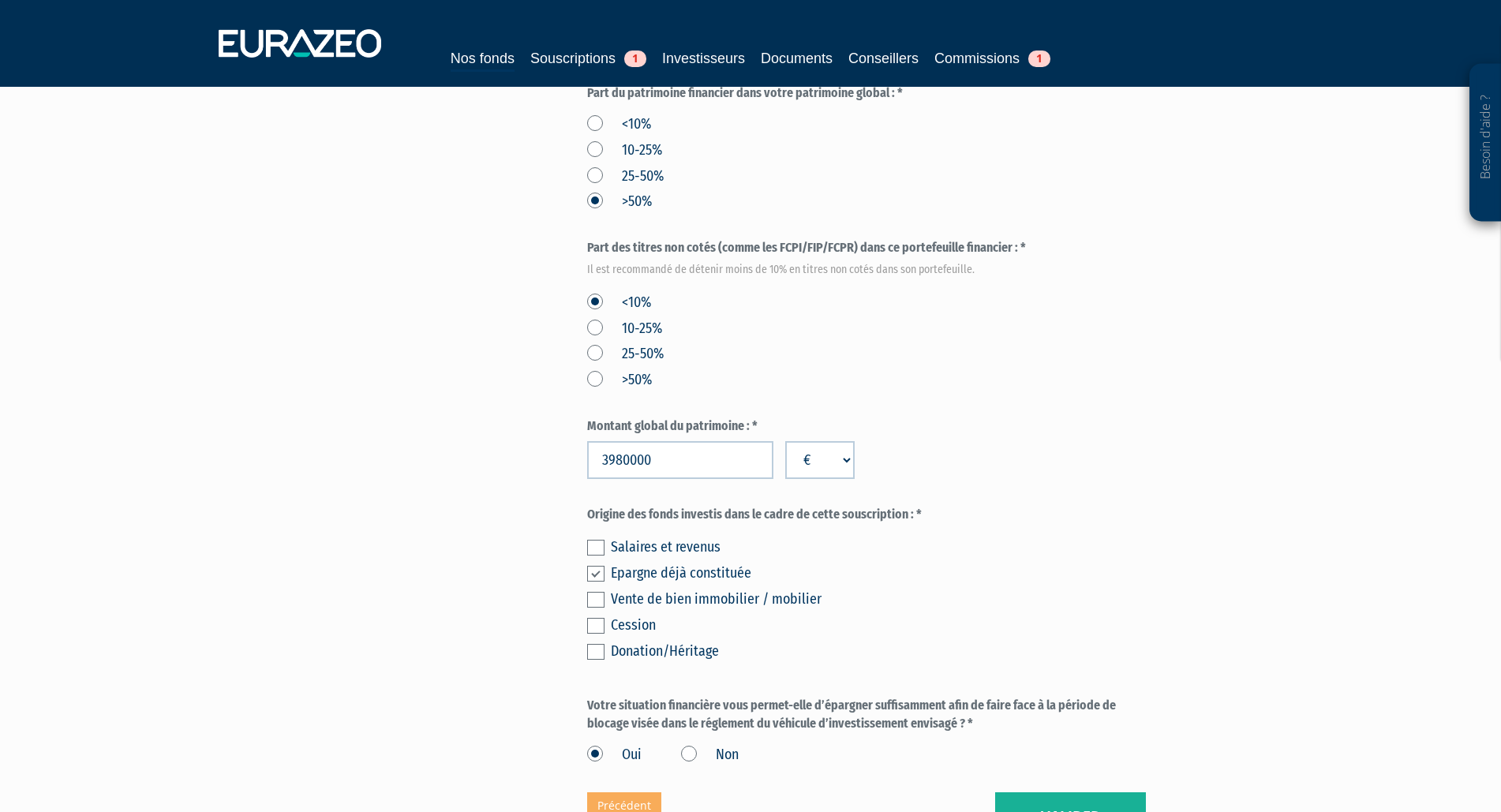
scroll to position [835, 0]
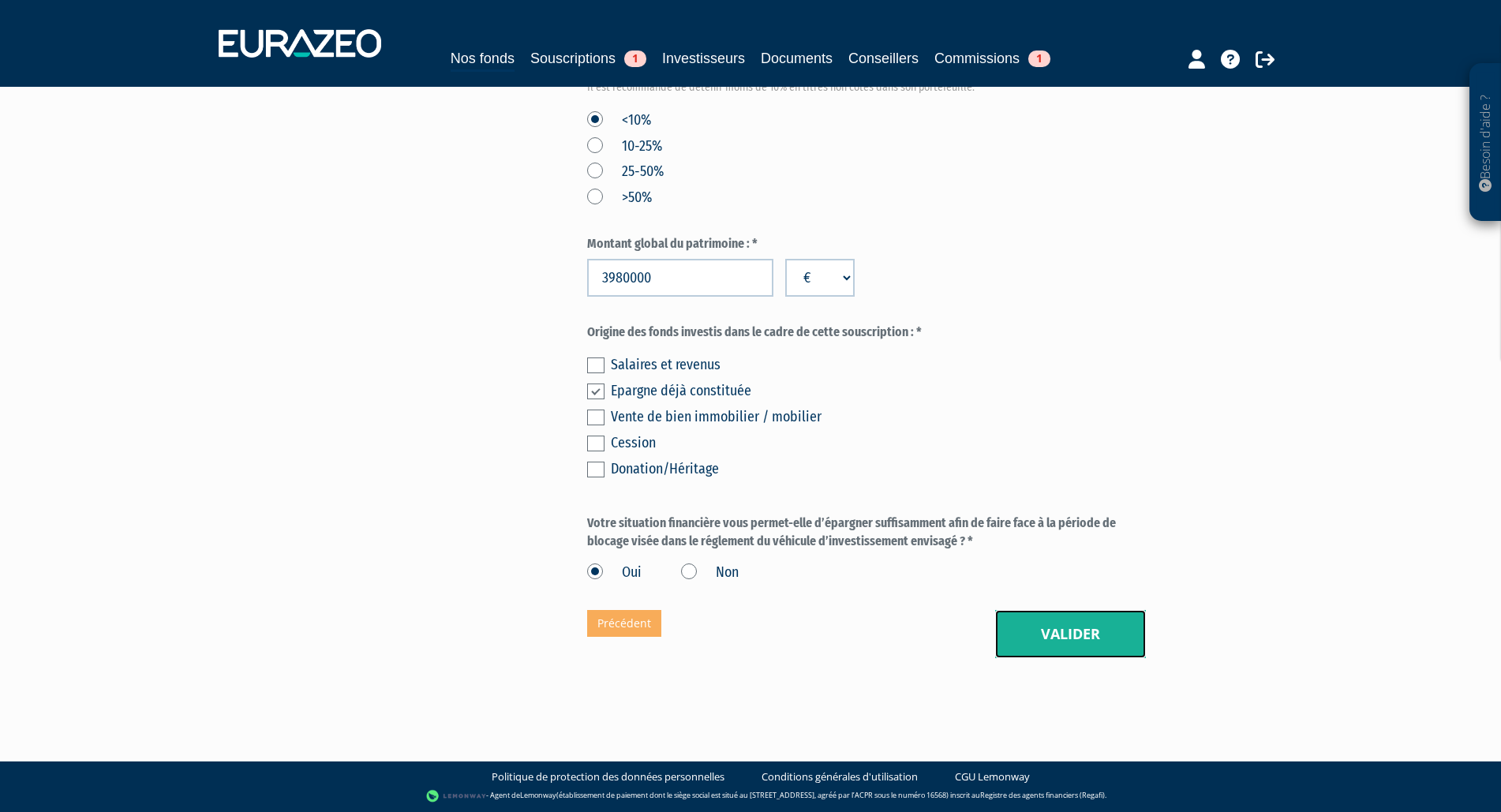
click at [1070, 638] on button "Valider" at bounding box center [1070, 634] width 151 height 49
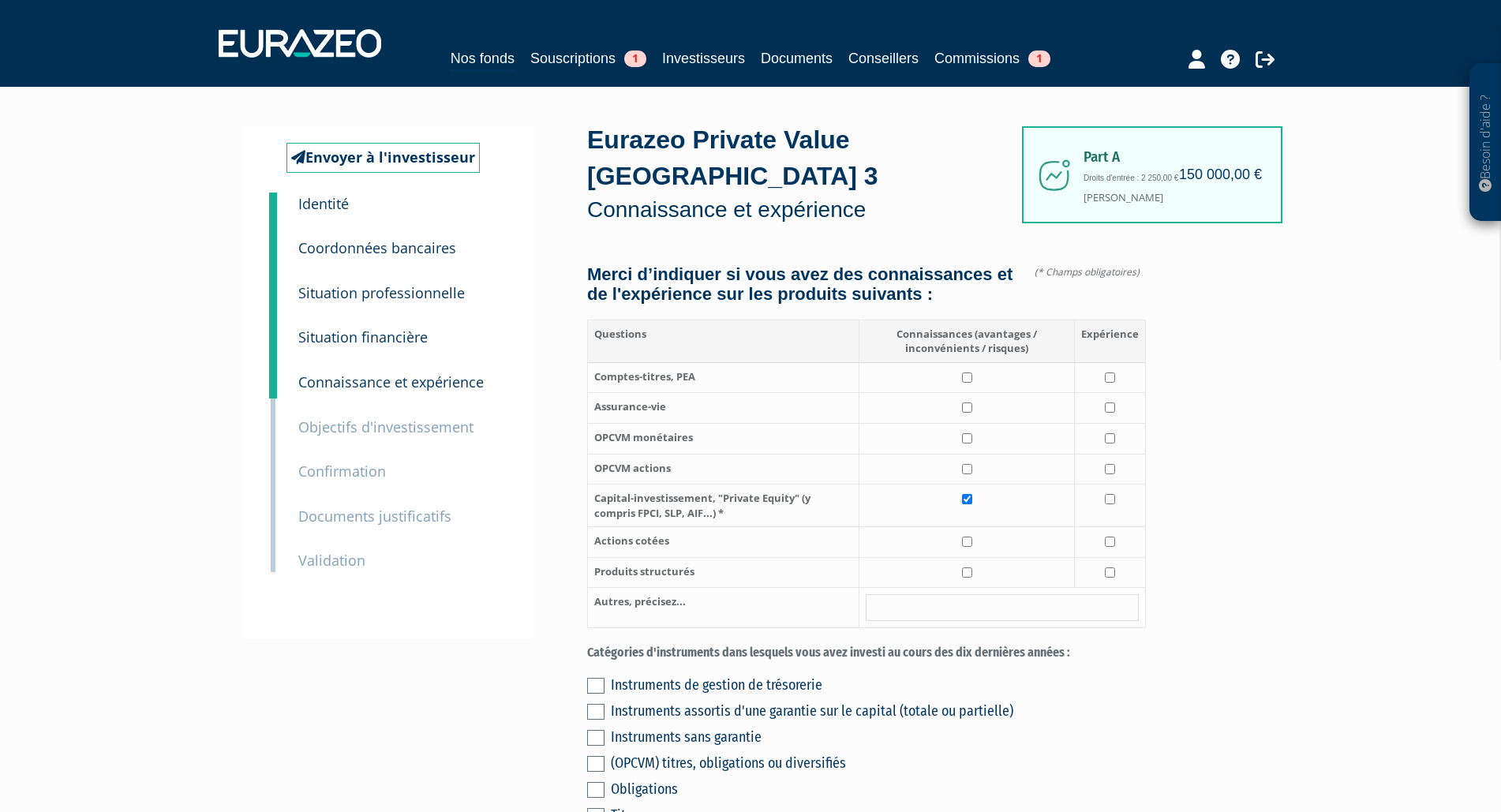
click at [362, 566] on small "Validation" at bounding box center [331, 559] width 67 height 19
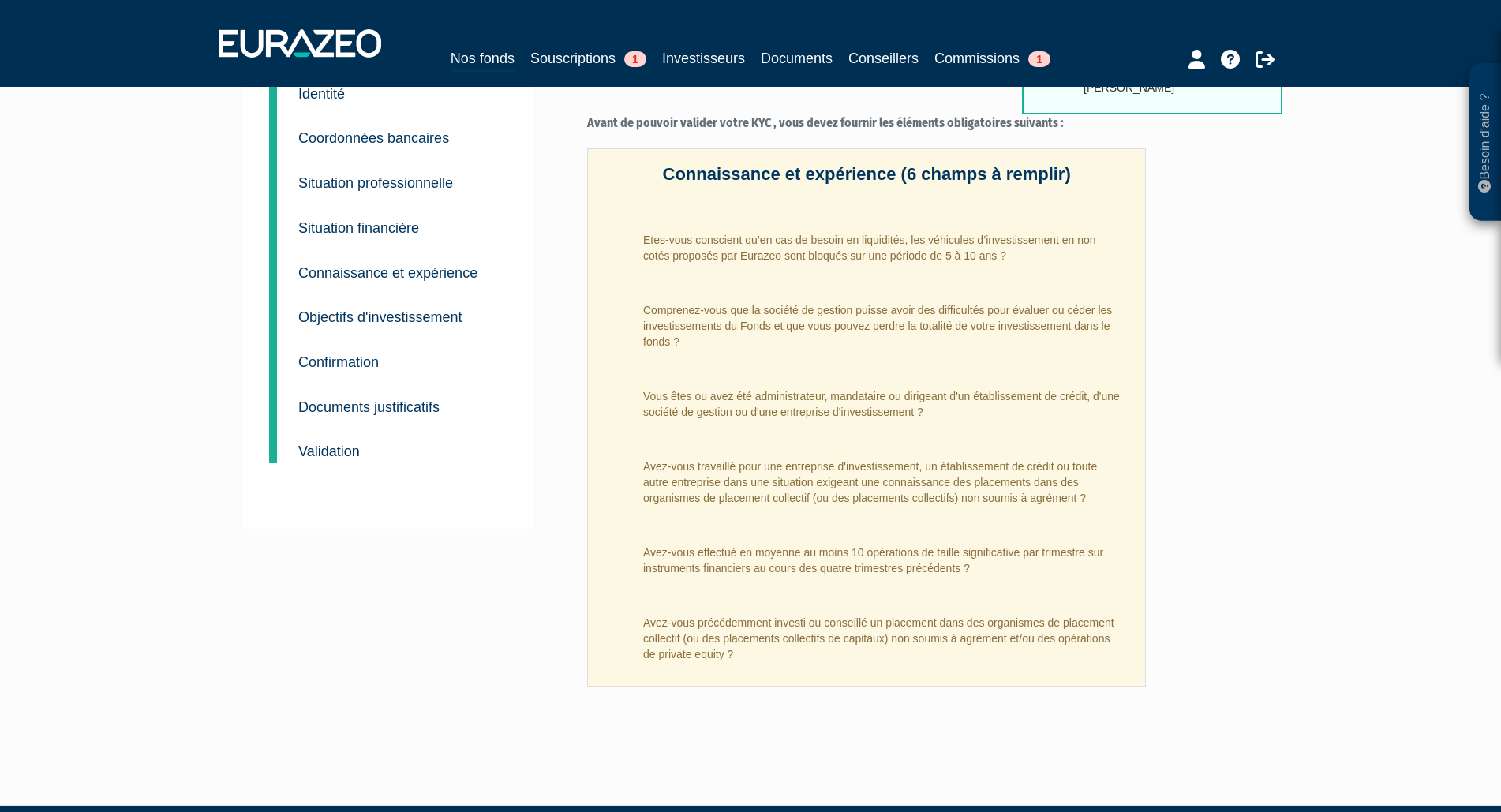
scroll to position [75, 0]
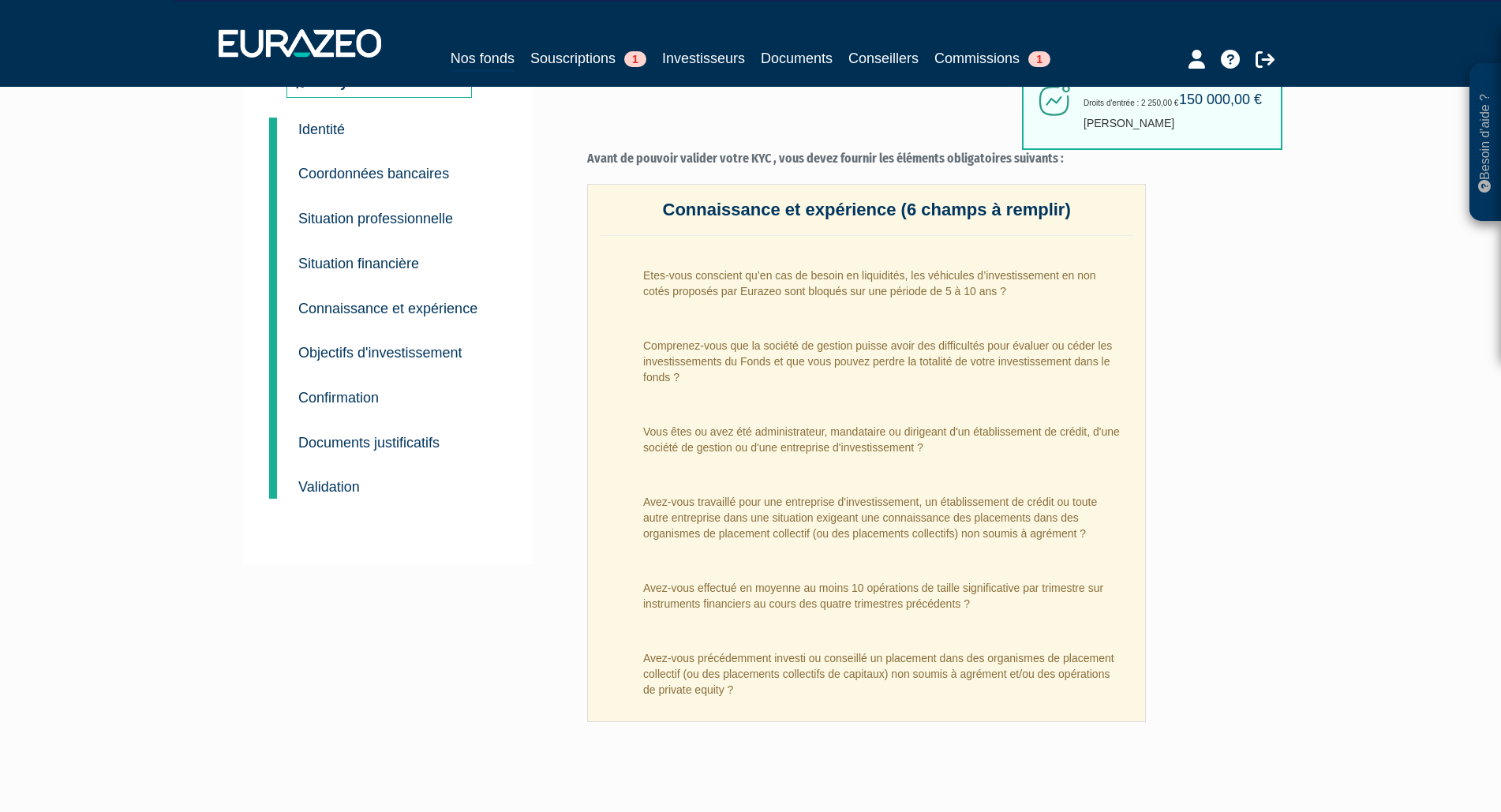
click at [408, 439] on small "Documents justificatifs" at bounding box center [369, 443] width 141 height 16
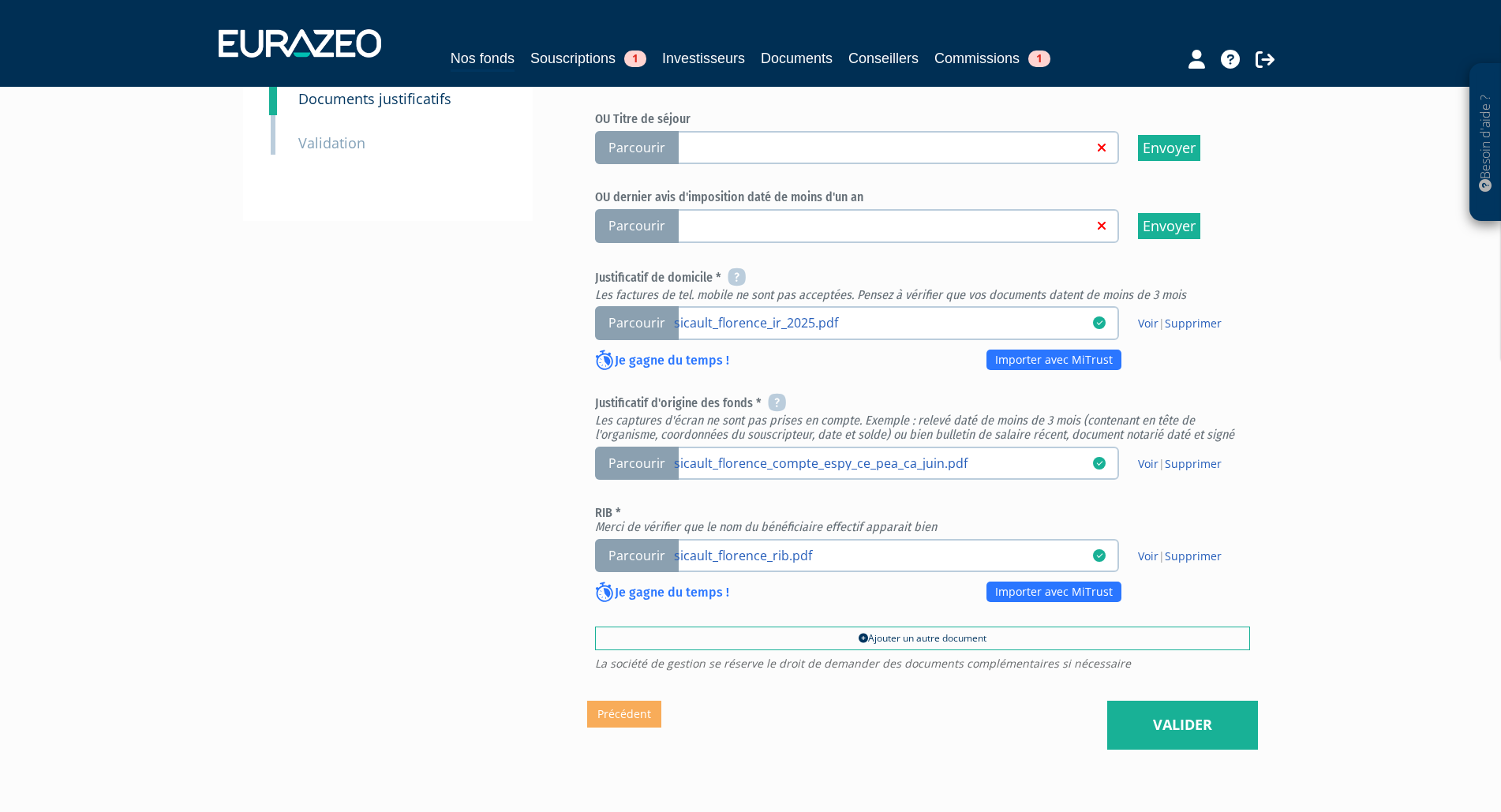
scroll to position [483, 0]
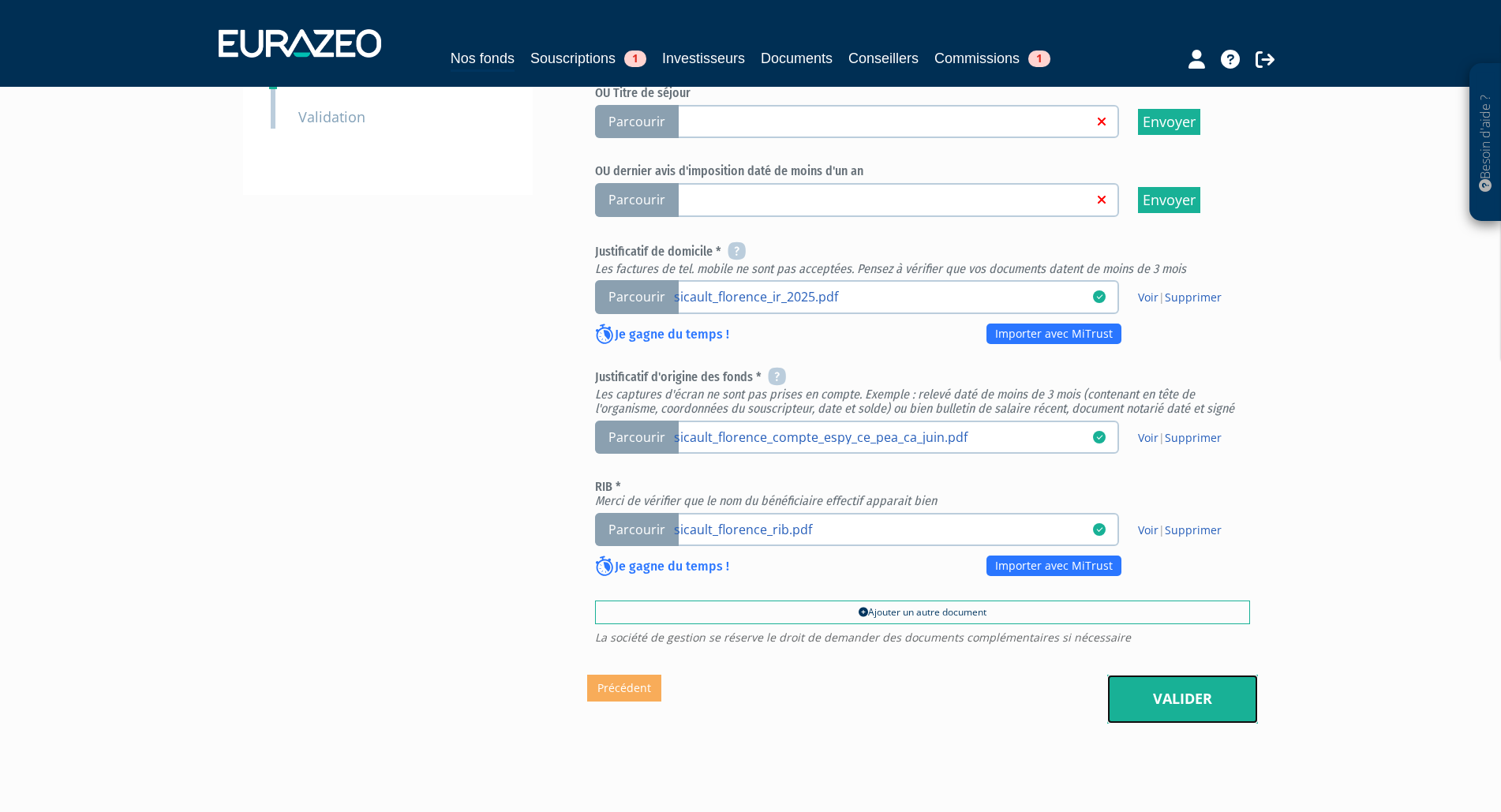
click at [1212, 703] on link "Valider" at bounding box center [1182, 699] width 151 height 49
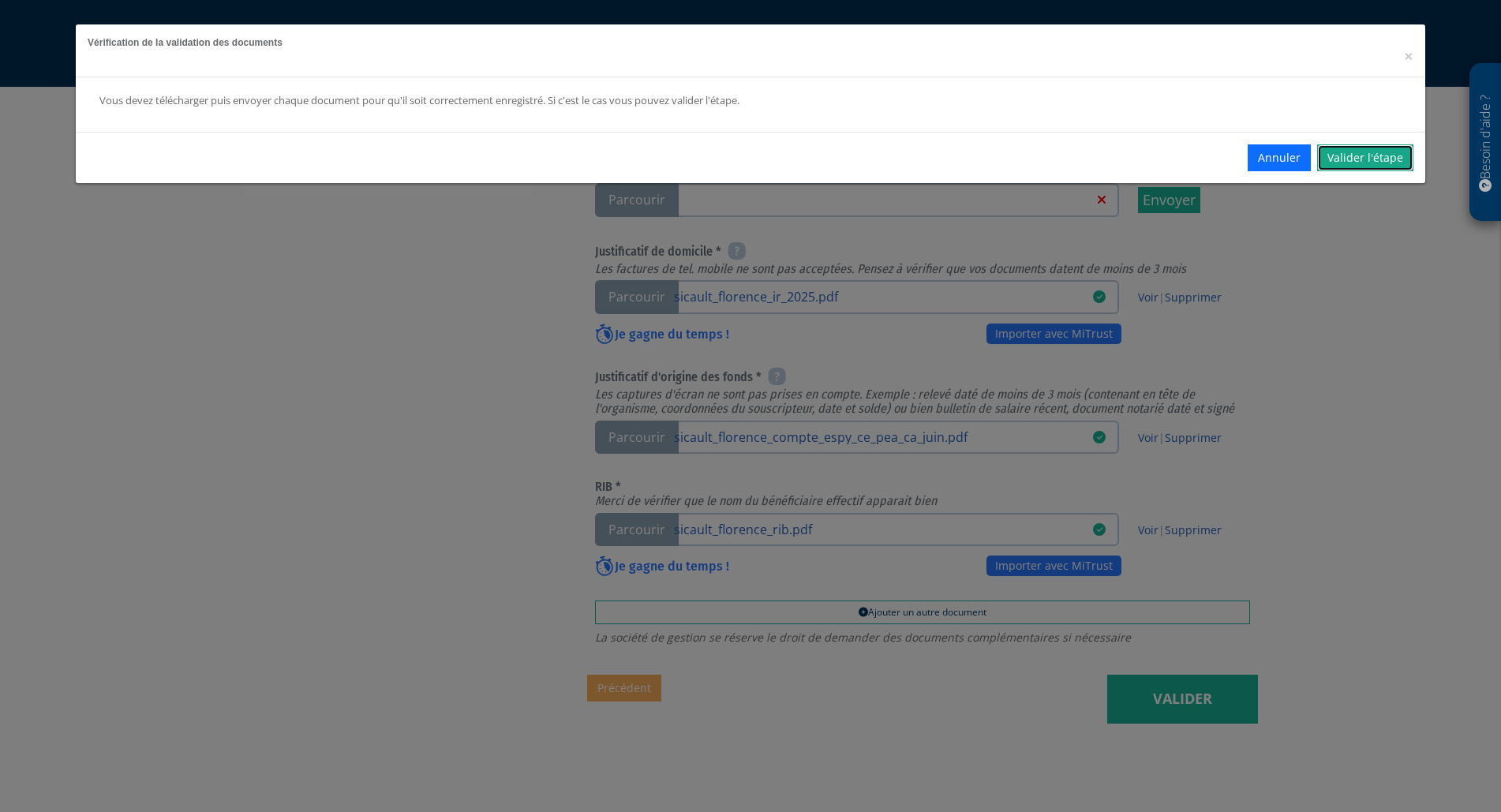
click at [1381, 155] on link "Valider l'étape" at bounding box center [1365, 158] width 96 height 27
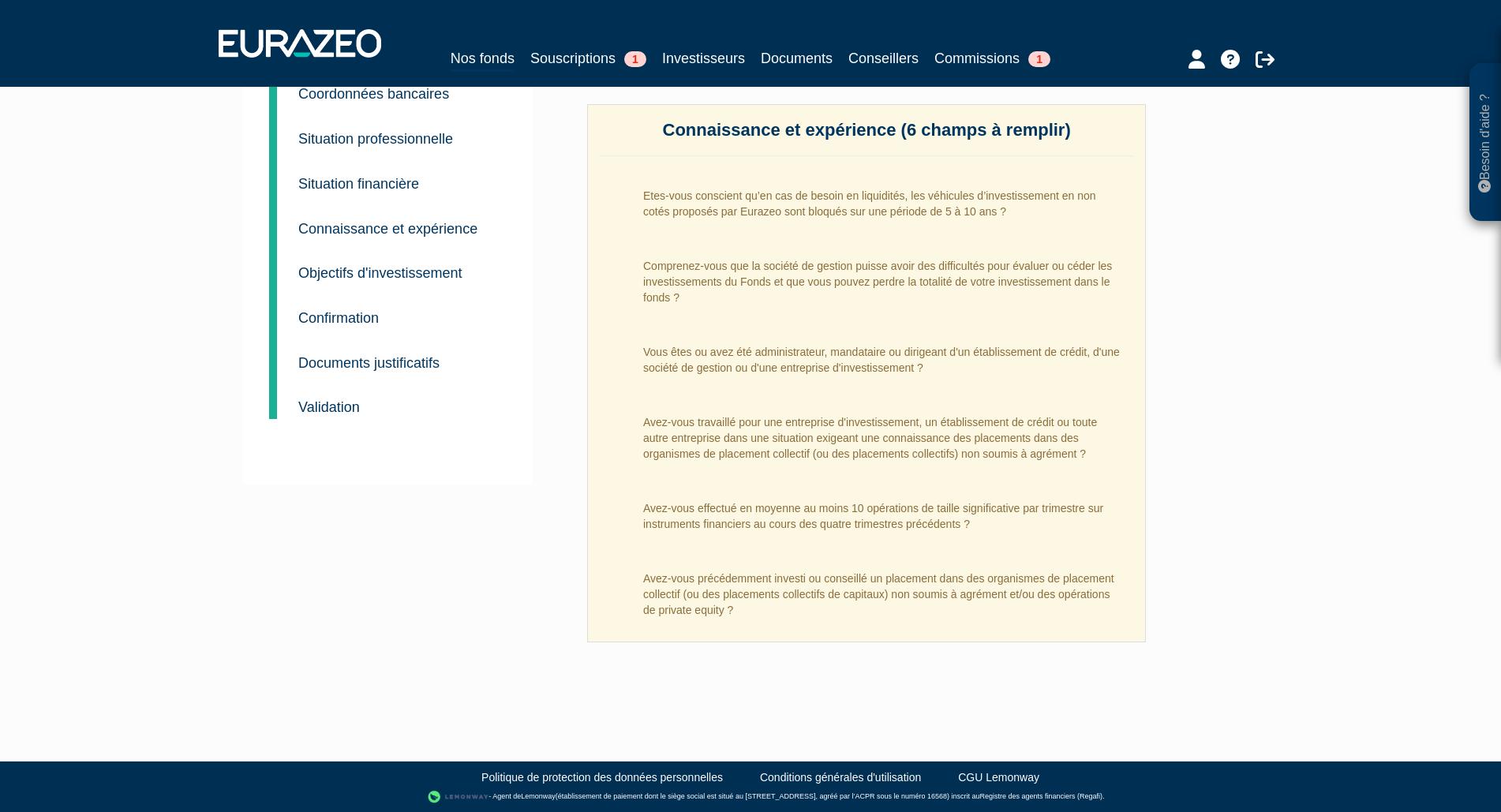
scroll to position [155, 0]
